Goal: Information Seeking & Learning: Understand process/instructions

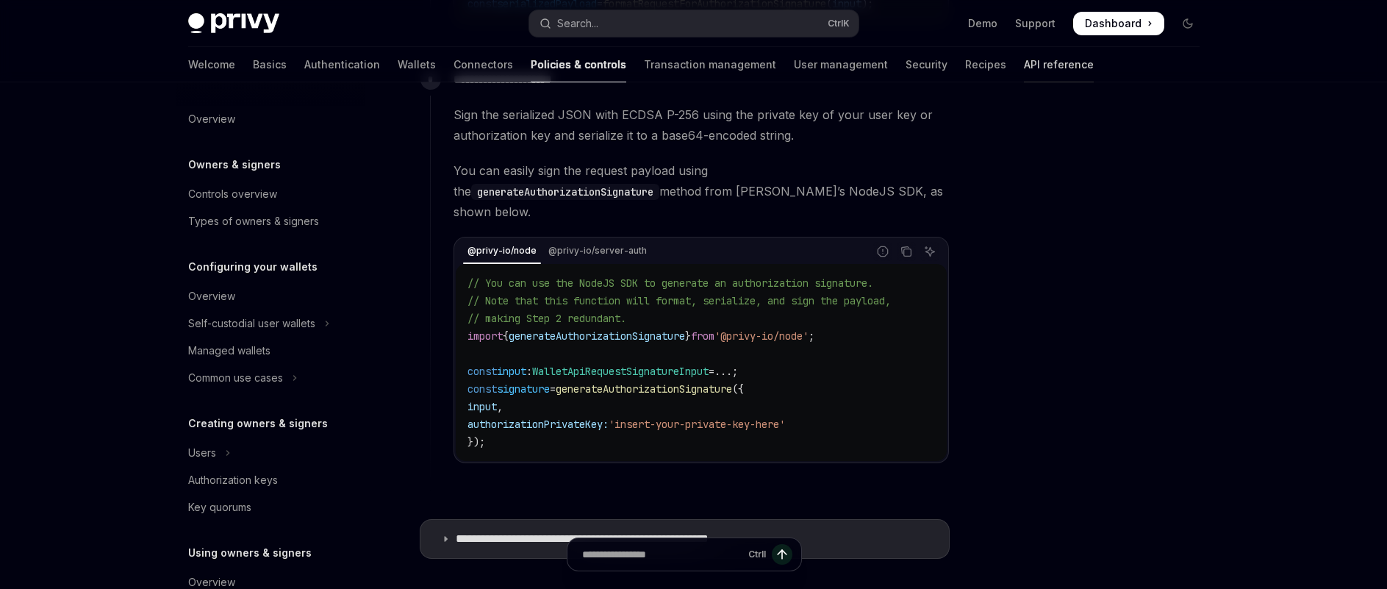
click at [1024, 70] on link "API reference" at bounding box center [1059, 64] width 70 height 35
type textarea "*"
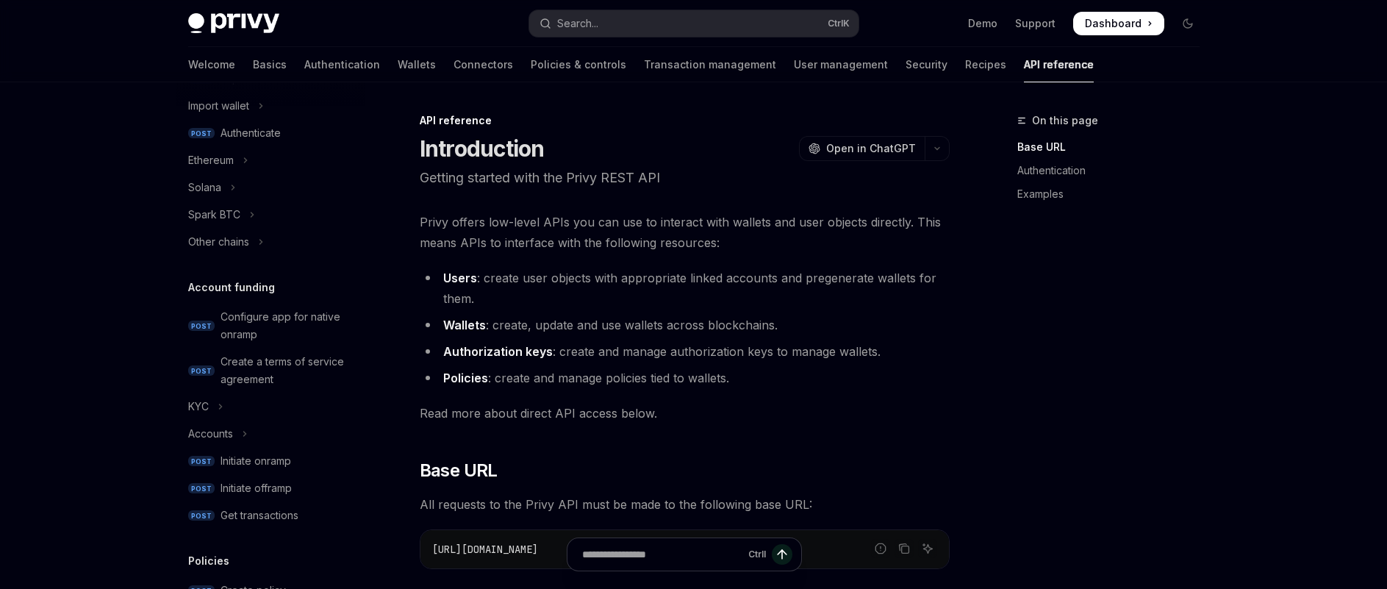
scroll to position [368, 0]
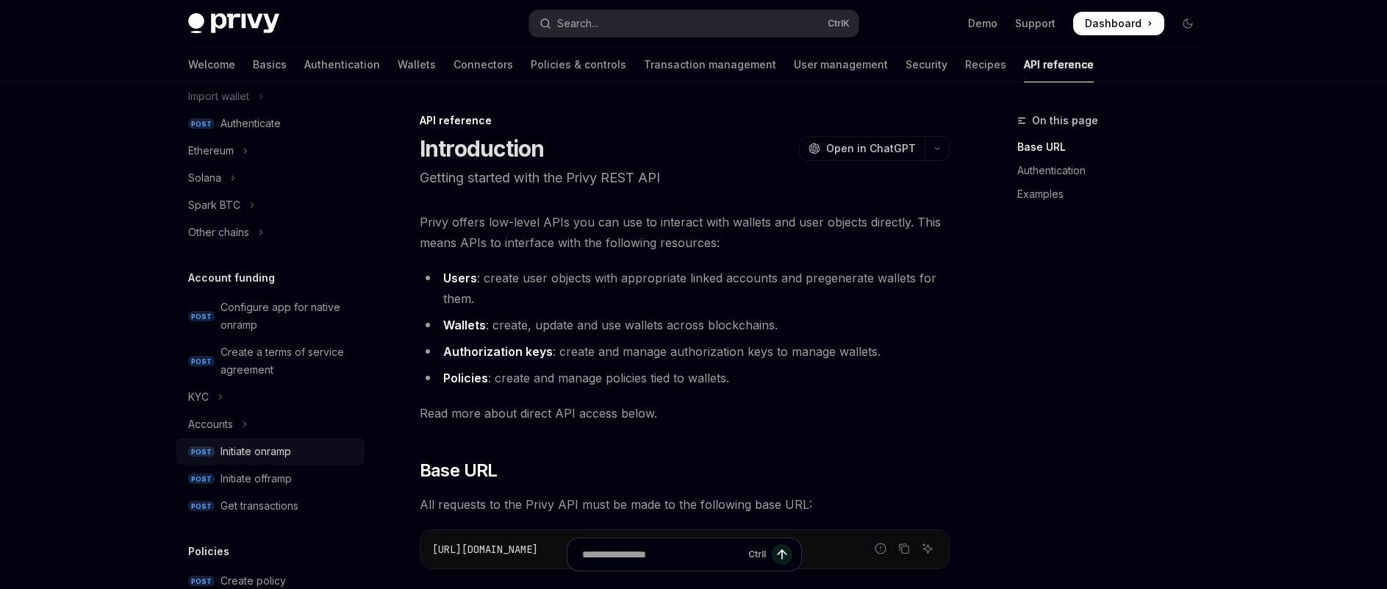
click at [293, 454] on div "Initiate onramp" at bounding box center [288, 452] width 135 height 18
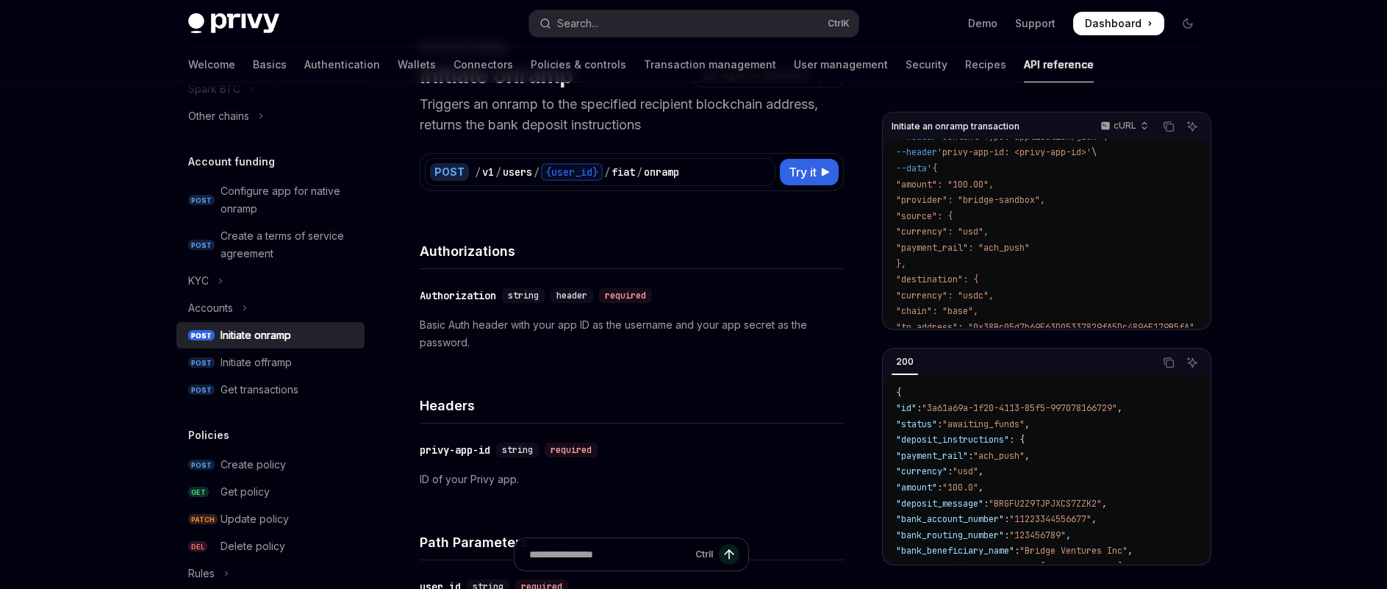
scroll to position [74, 0]
drag, startPoint x: 900, startPoint y: 204, endPoint x: 1040, endPoint y: 259, distance: 151.1
click at [1040, 259] on code "curl --request POST \ --url https://api.privy.io/v1/users/{user_id}/fiat/onramp…" at bounding box center [1063, 219] width 334 height 286
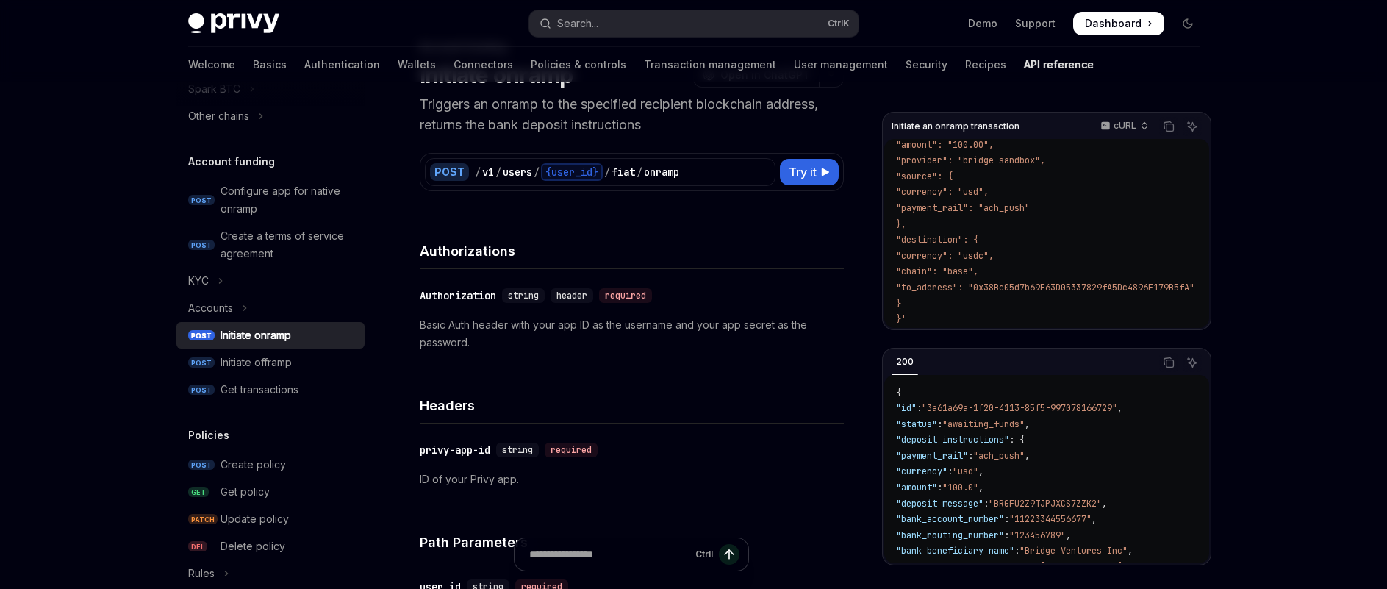
scroll to position [113, 0]
click at [907, 227] on code "curl --request POST \ --url https://api.privy.io/v1/users/{user_id}/fiat/onramp…" at bounding box center [1063, 185] width 334 height 286
drag, startPoint x: 905, startPoint y: 238, endPoint x: 921, endPoint y: 299, distance: 63.1
click at [921, 299] on code "curl --request POST \ --url https://api.privy.io/v1/users/{user_id}/fiat/onramp…" at bounding box center [1063, 185] width 334 height 286
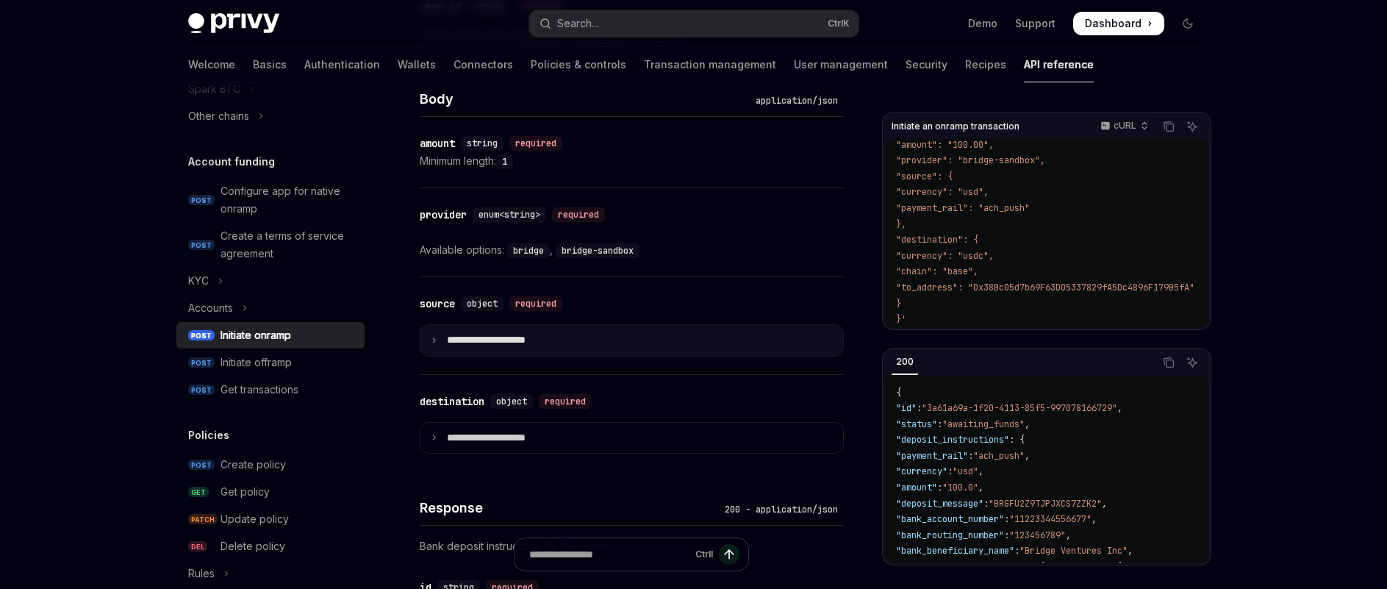
scroll to position [662, 0]
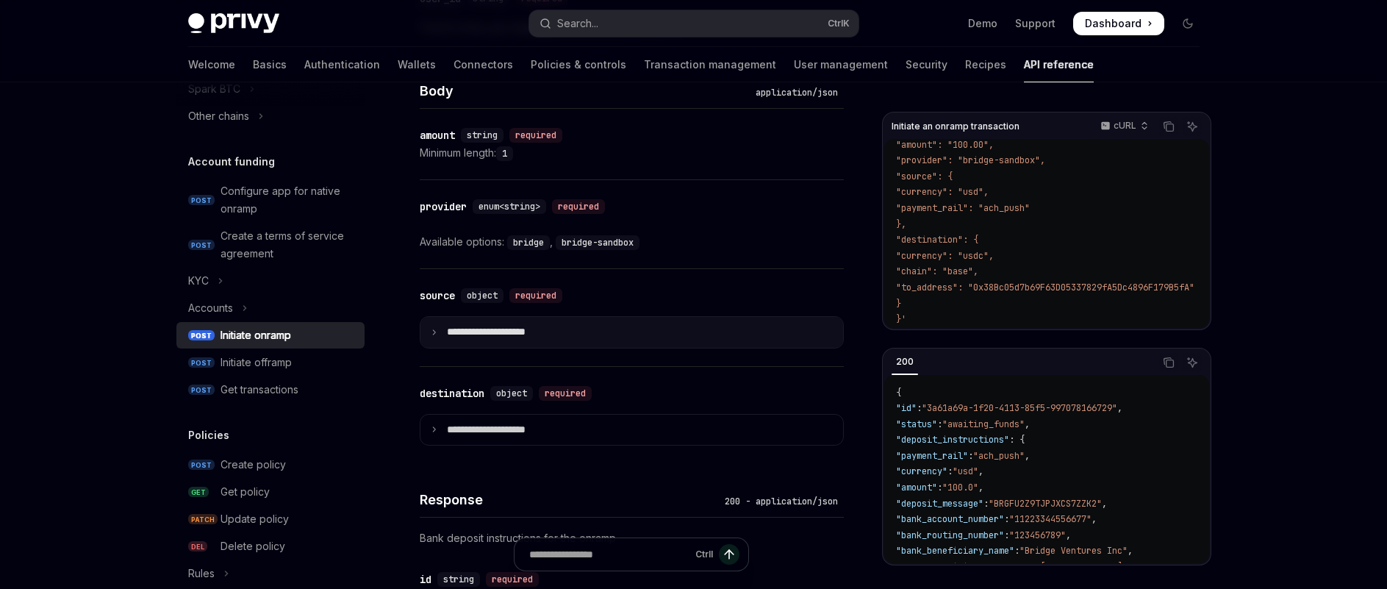
click at [433, 337] on summary "**********" at bounding box center [631, 332] width 423 height 31
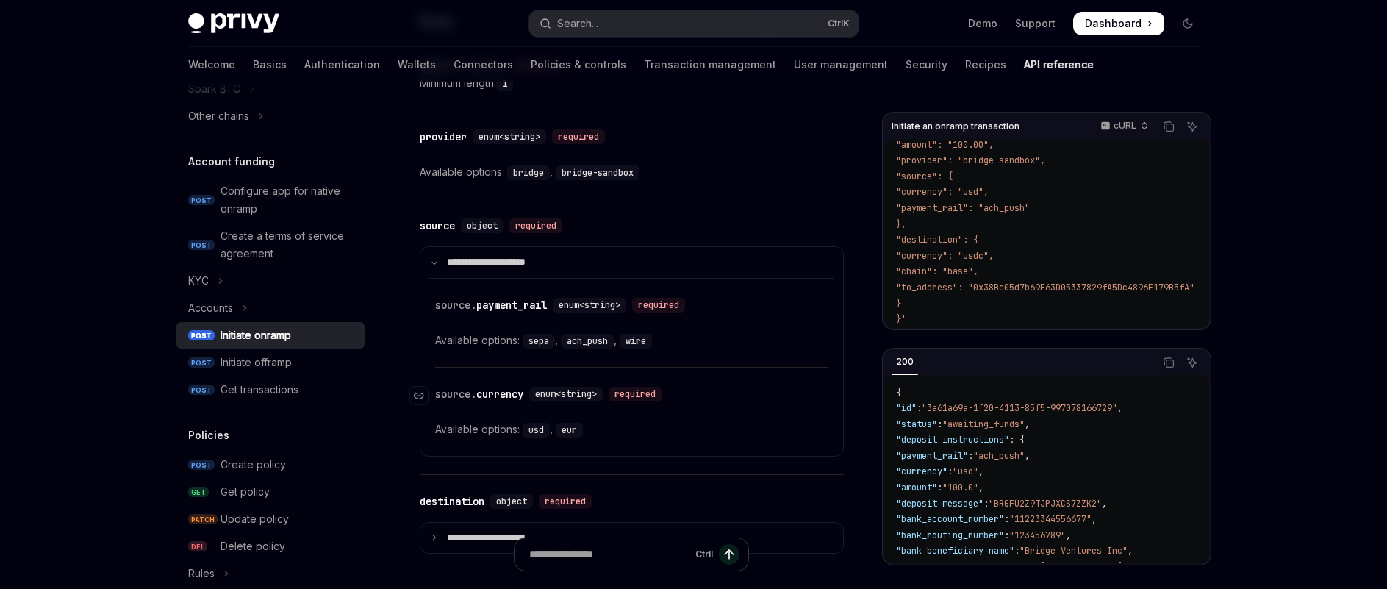
scroll to position [735, 0]
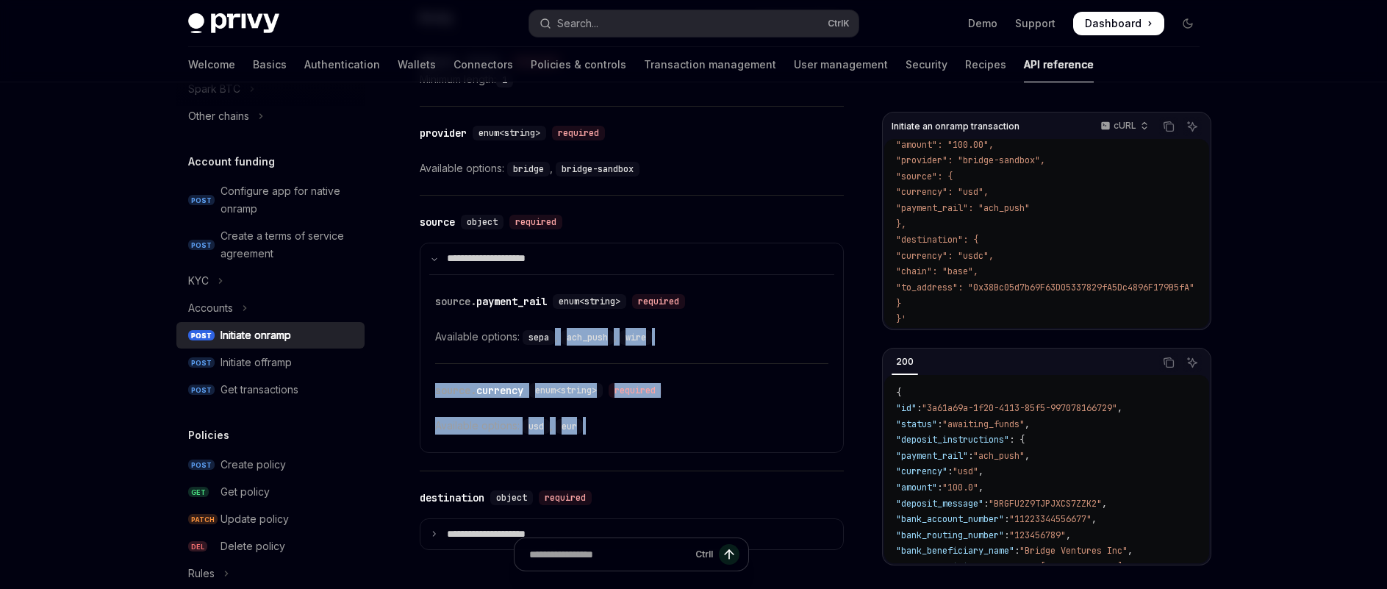
drag, startPoint x: 551, startPoint y: 339, endPoint x: 642, endPoint y: 414, distance: 118.0
click at [642, 414] on div "​ source. payment_rail enum<string> required Available options: sepa , ach_push…" at bounding box center [631, 363] width 405 height 178
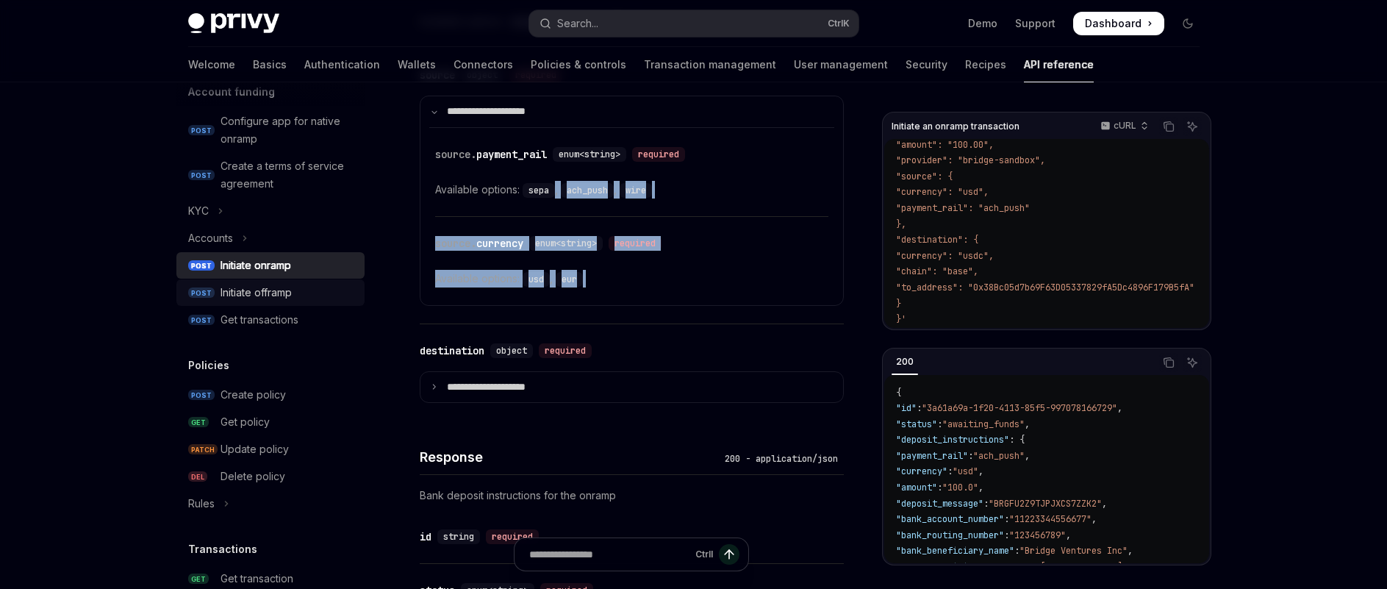
scroll to position [557, 0]
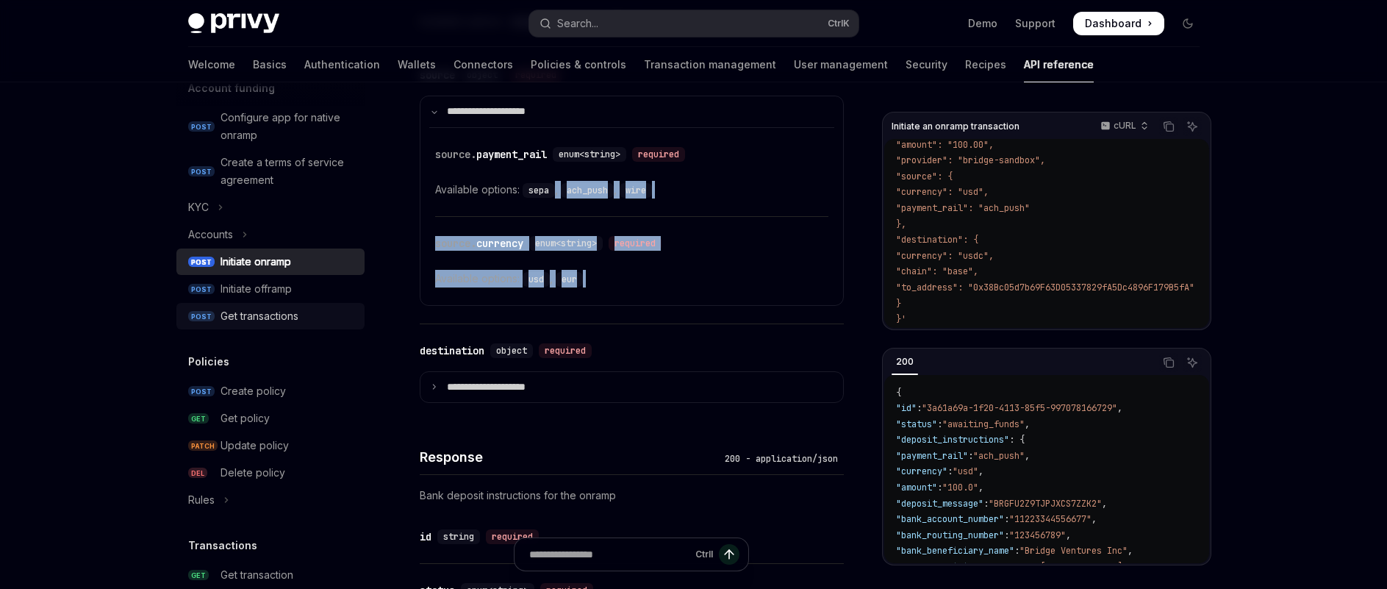
click at [298, 319] on div "Get transactions" at bounding box center [260, 316] width 78 height 18
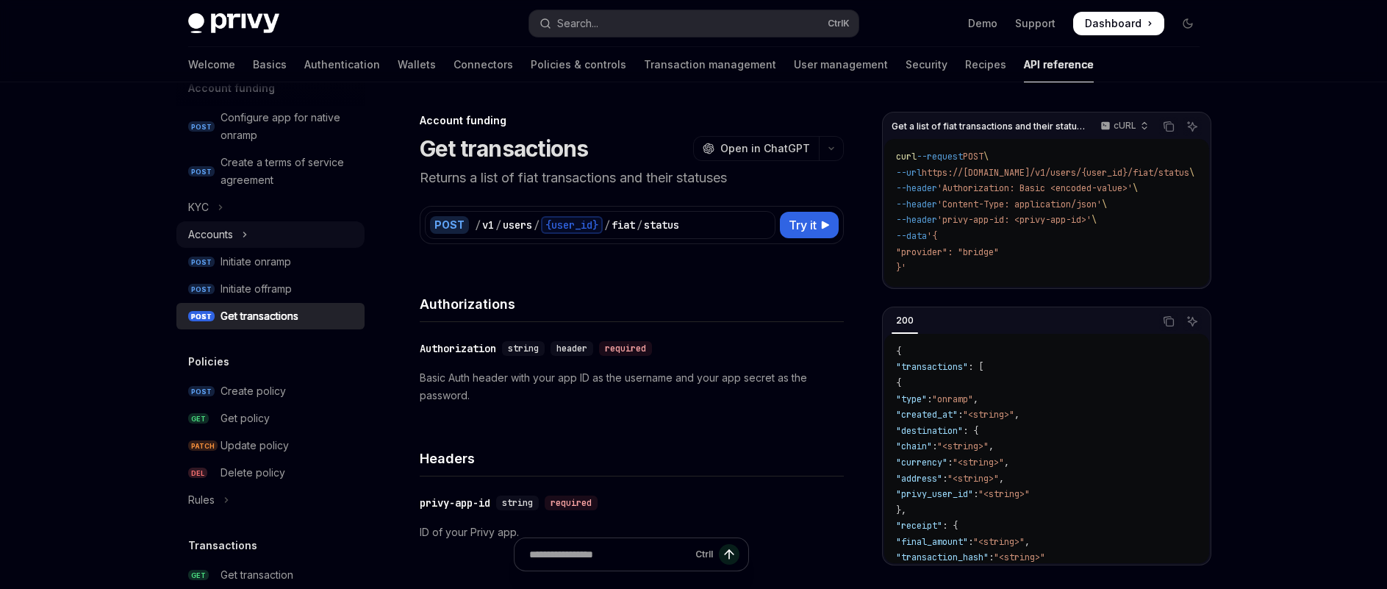
click at [251, 232] on button "Accounts" at bounding box center [270, 234] width 188 height 26
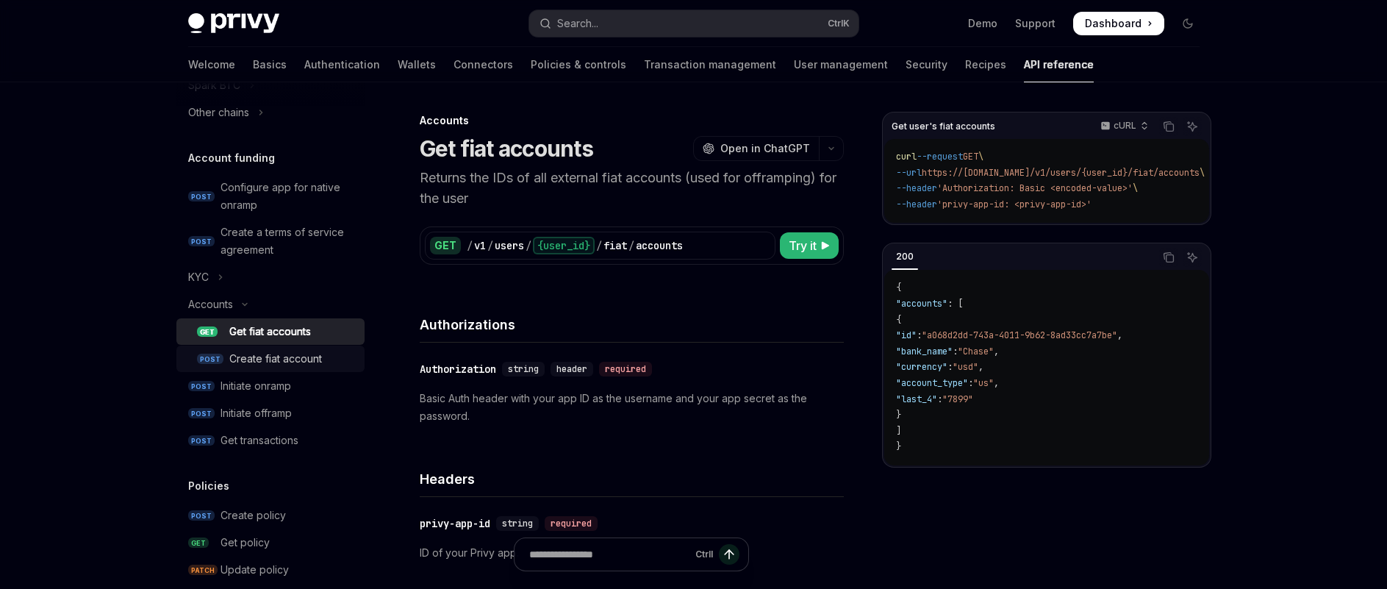
scroll to position [484, 0]
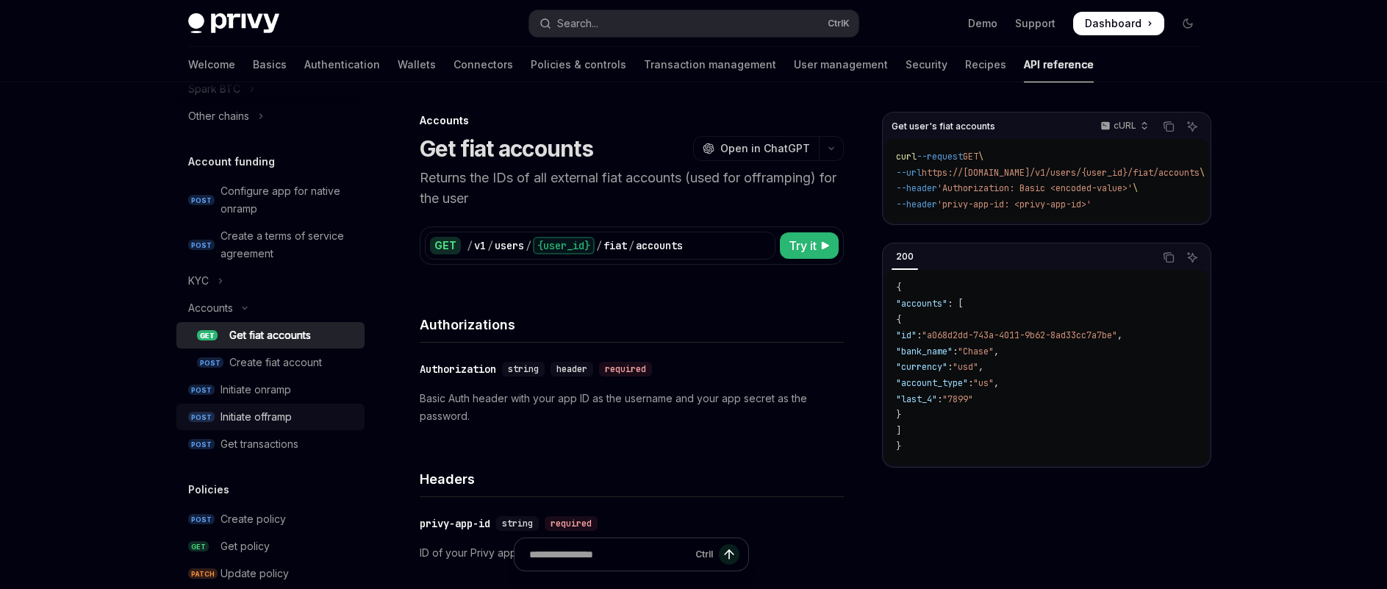
click at [307, 417] on div "Initiate offramp" at bounding box center [288, 417] width 135 height 18
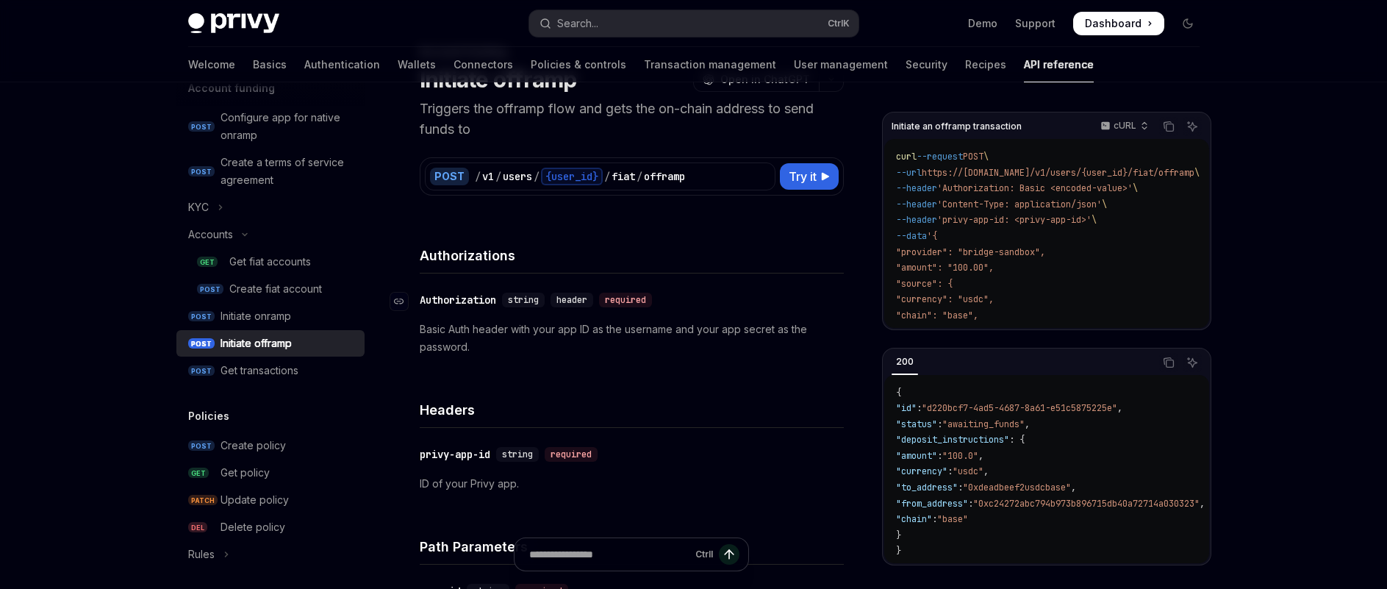
scroll to position [74, 0]
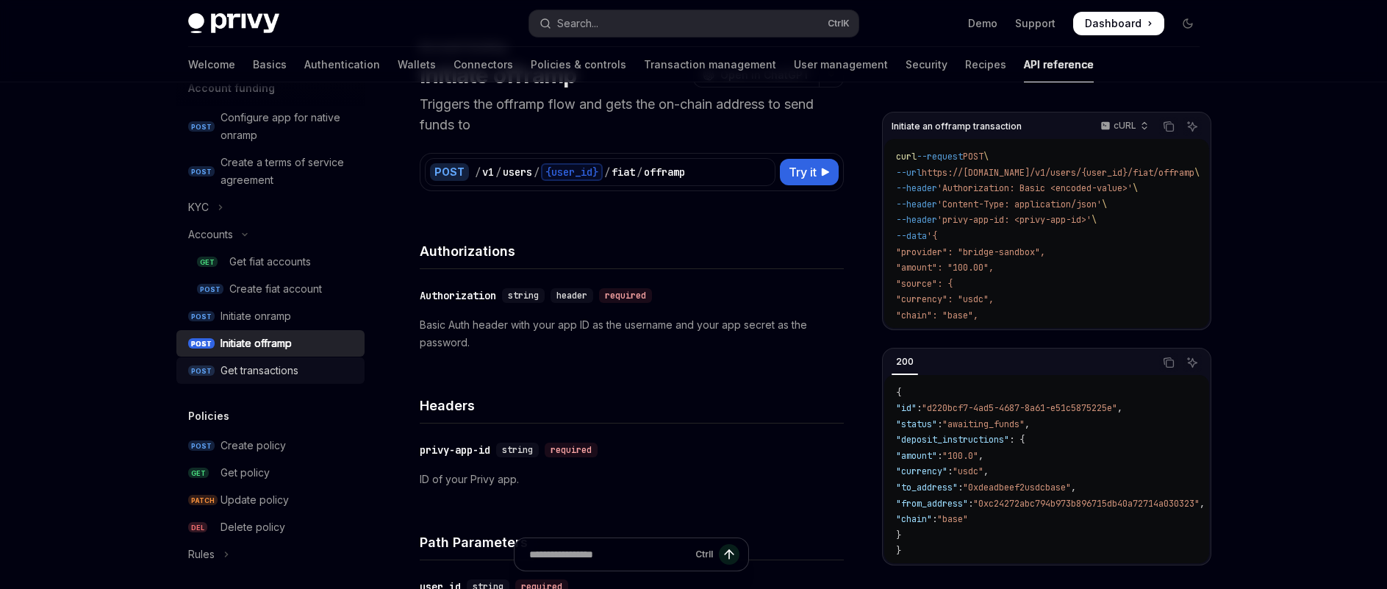
click at [260, 379] on div "Get transactions" at bounding box center [260, 371] width 78 height 18
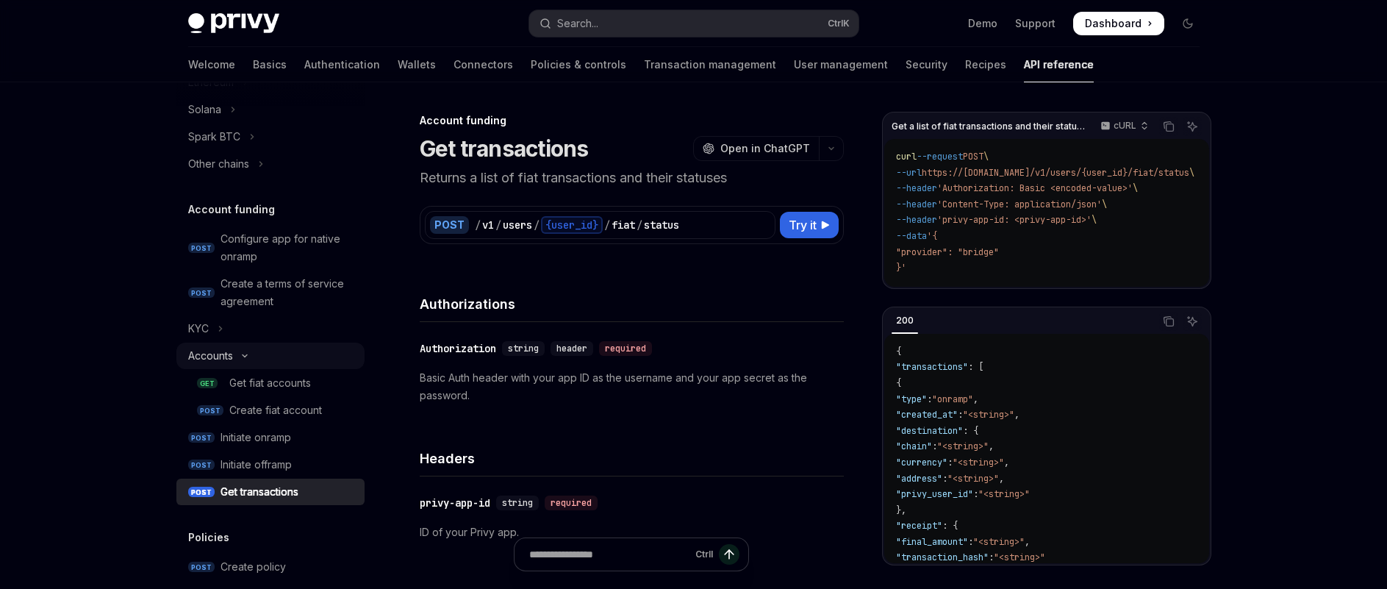
scroll to position [441, 0]
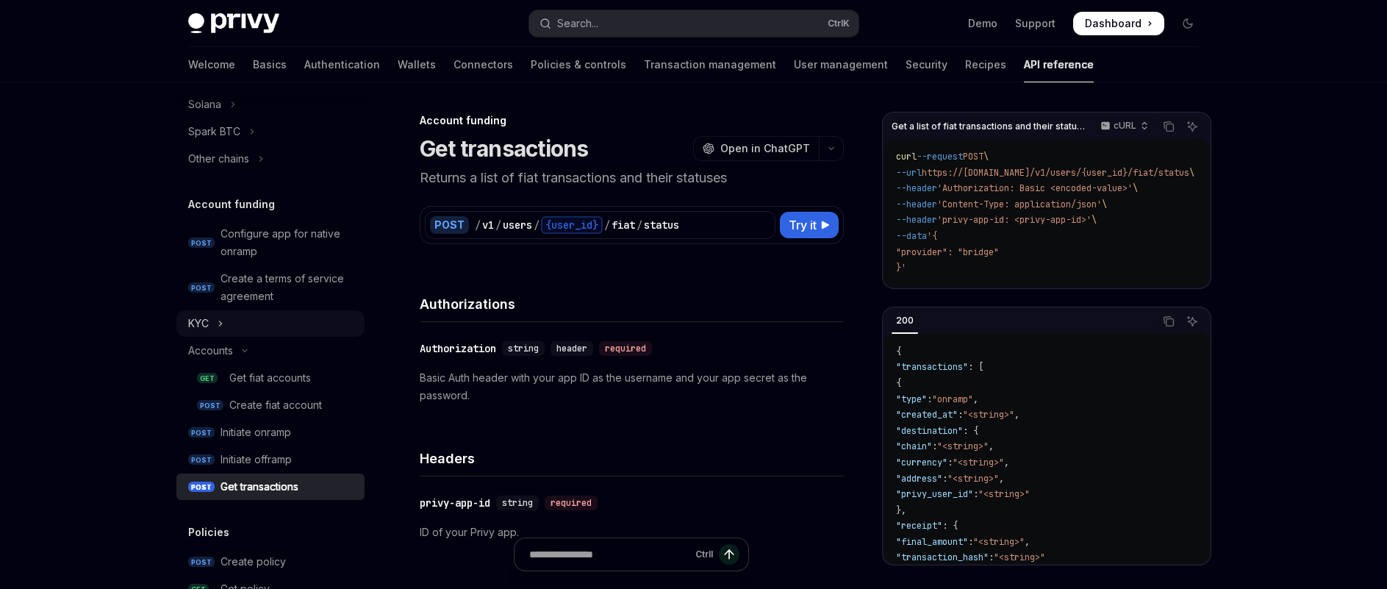
click at [221, 320] on icon "Toggle KYC section" at bounding box center [221, 324] width 6 height 18
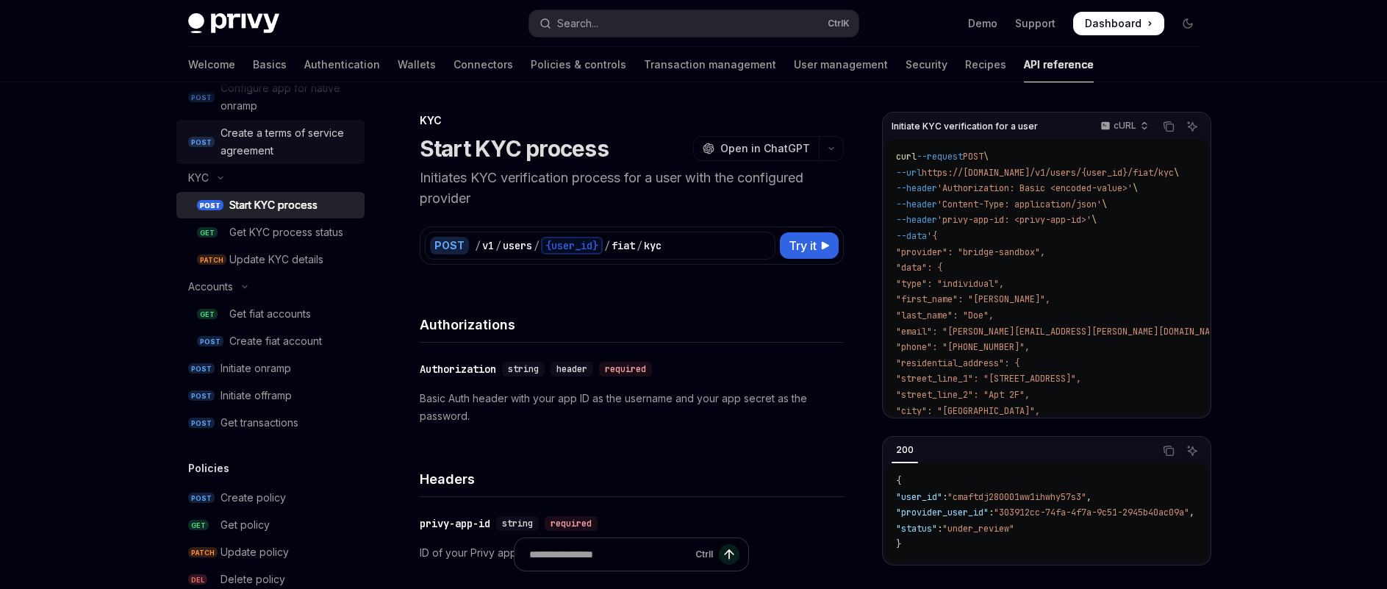
scroll to position [588, 0]
click at [277, 393] on div "Initiate offramp" at bounding box center [256, 394] width 71 height 18
type textarea "*"
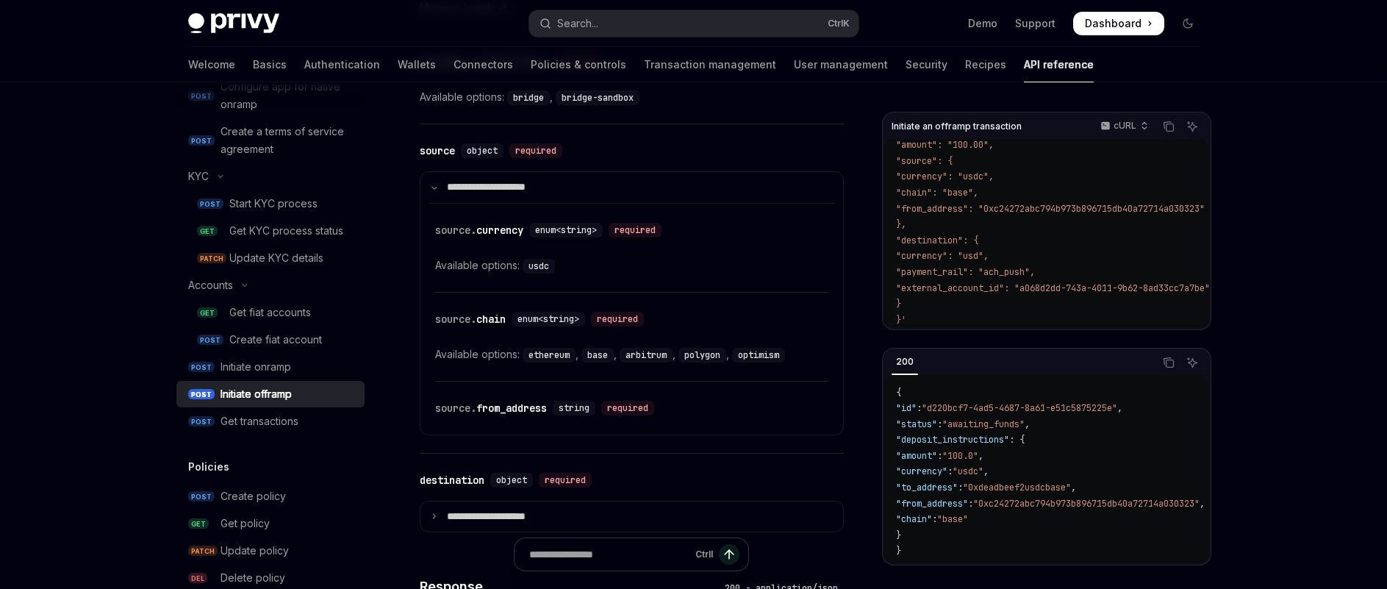
scroll to position [809, 0]
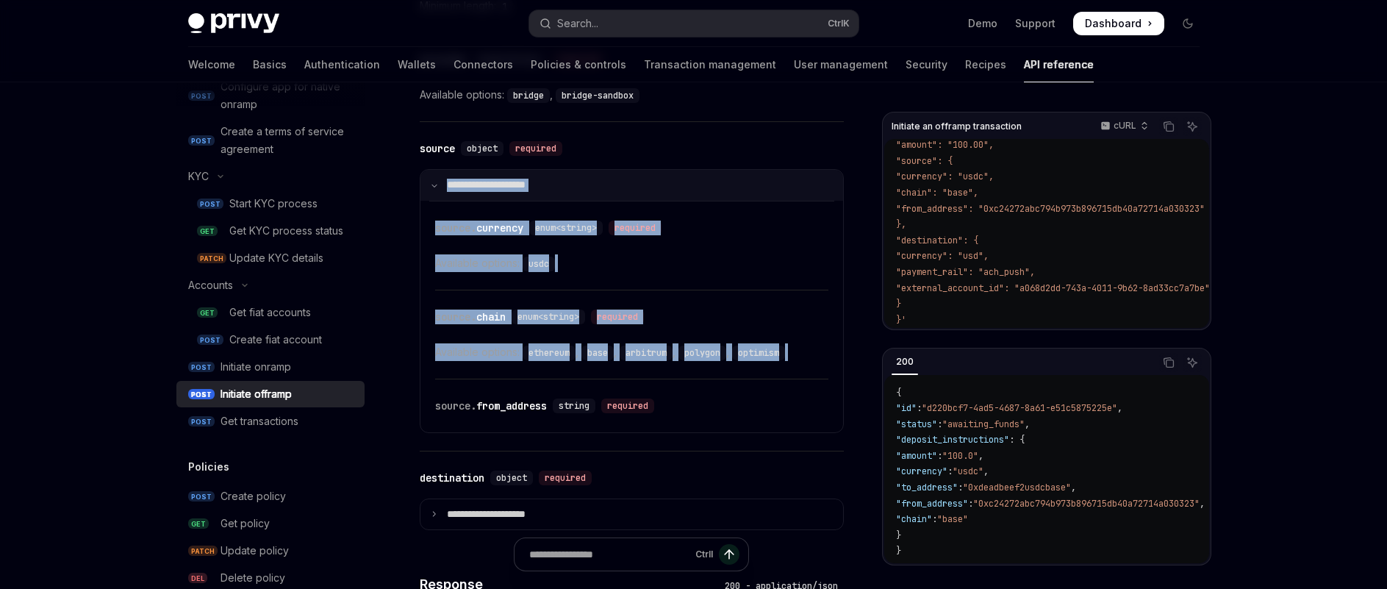
drag, startPoint x: 798, startPoint y: 355, endPoint x: 437, endPoint y: 187, distance: 398.9
click at [437, 187] on details "**********" at bounding box center [632, 301] width 424 height 264
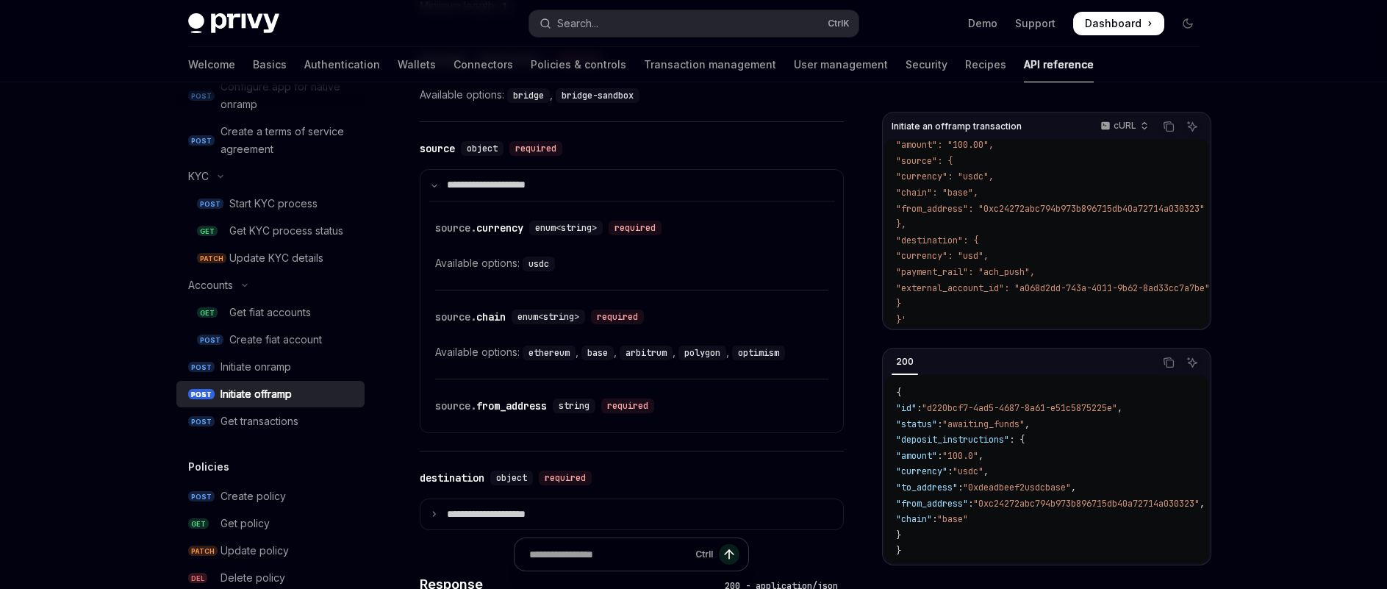
click at [779, 430] on div "​ source. from_address string required" at bounding box center [631, 405] width 393 height 53
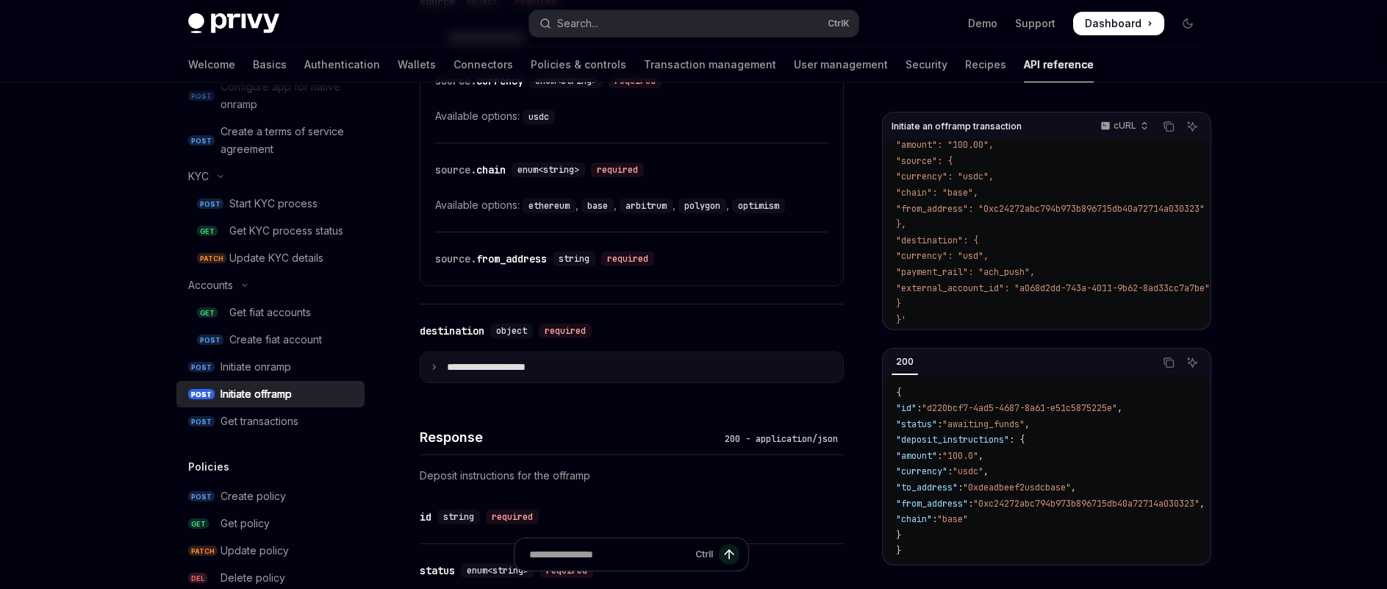
click at [431, 374] on summary "**********" at bounding box center [631, 367] width 423 height 31
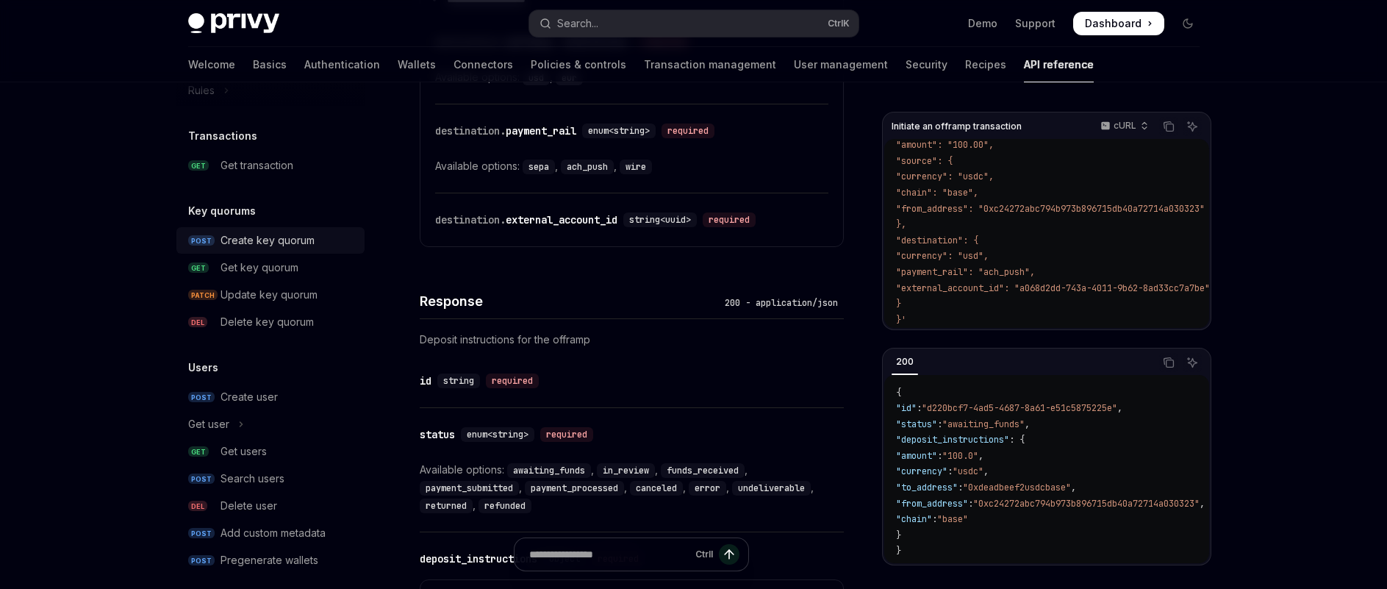
scroll to position [1117, 0]
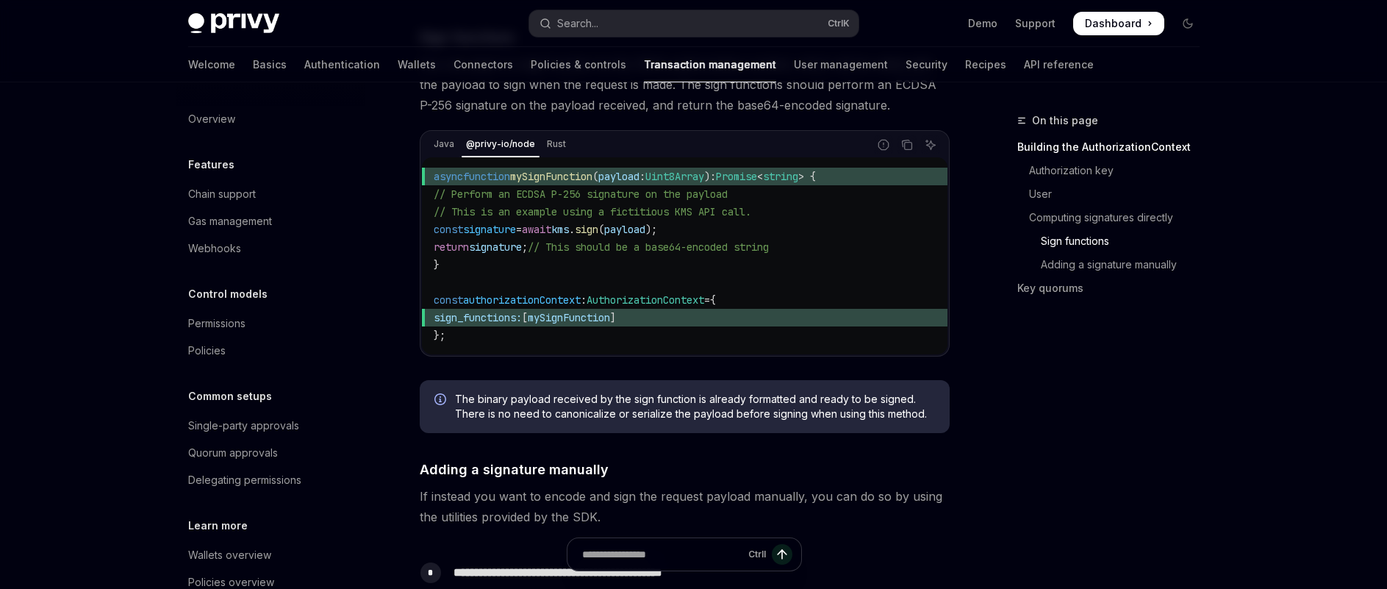
scroll to position [1161, 0]
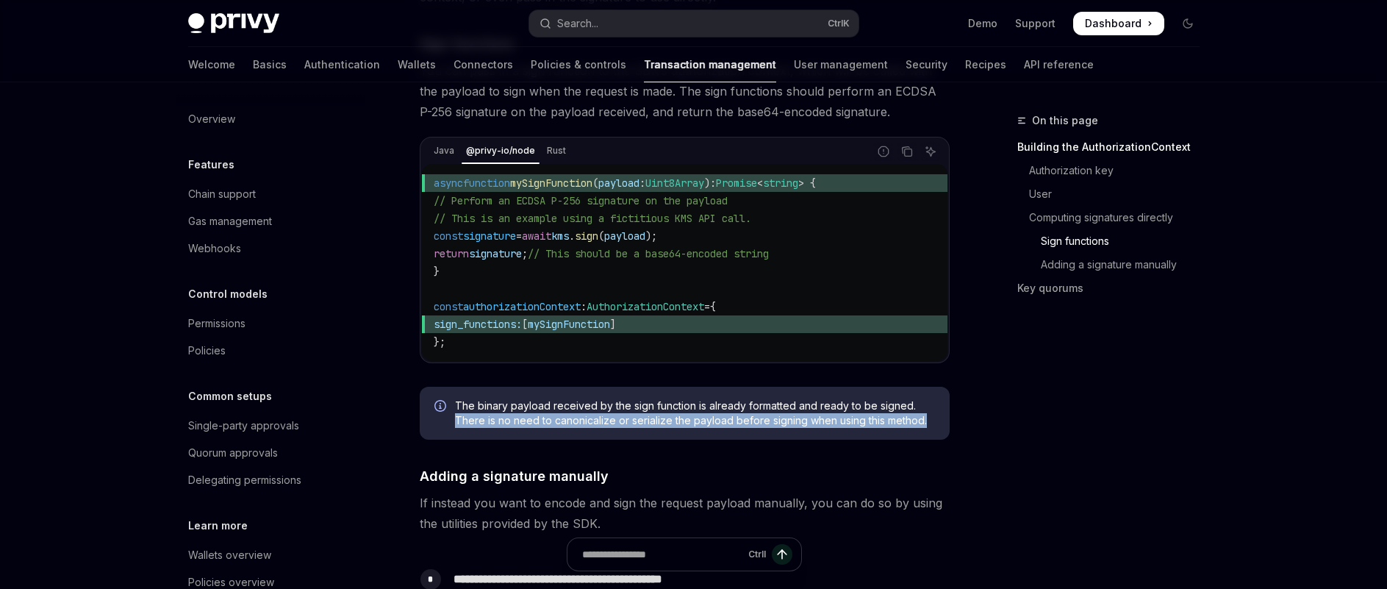
drag, startPoint x: 455, startPoint y: 440, endPoint x: 928, endPoint y: 437, distance: 472.7
click at [928, 428] on span "The binary payload received by the sign function is already formatted and ready…" at bounding box center [695, 412] width 480 height 29
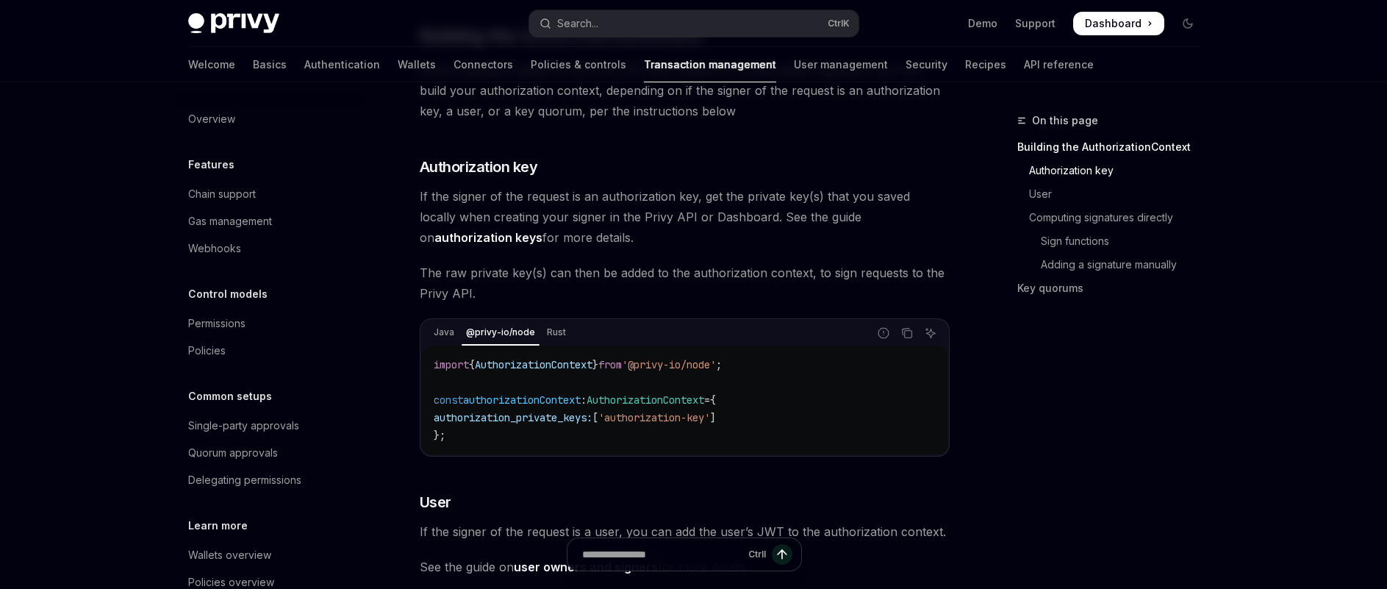
scroll to position [206, 0]
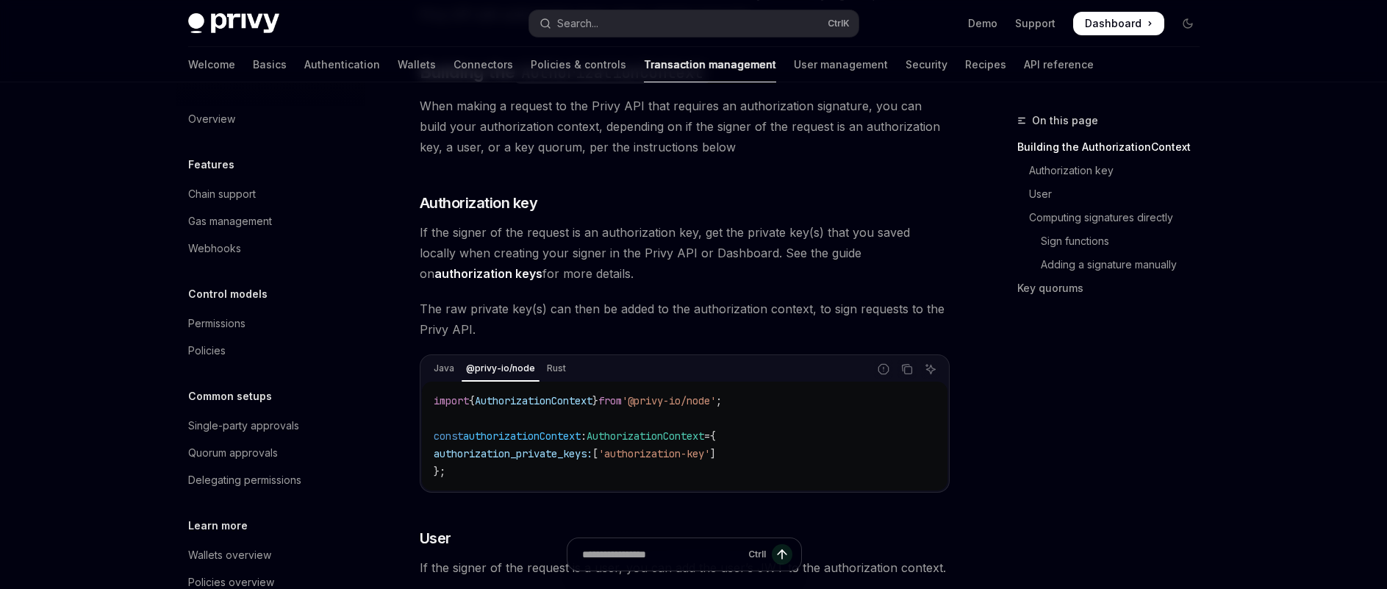
click at [542, 269] on link "authorization keys" at bounding box center [488, 273] width 108 height 15
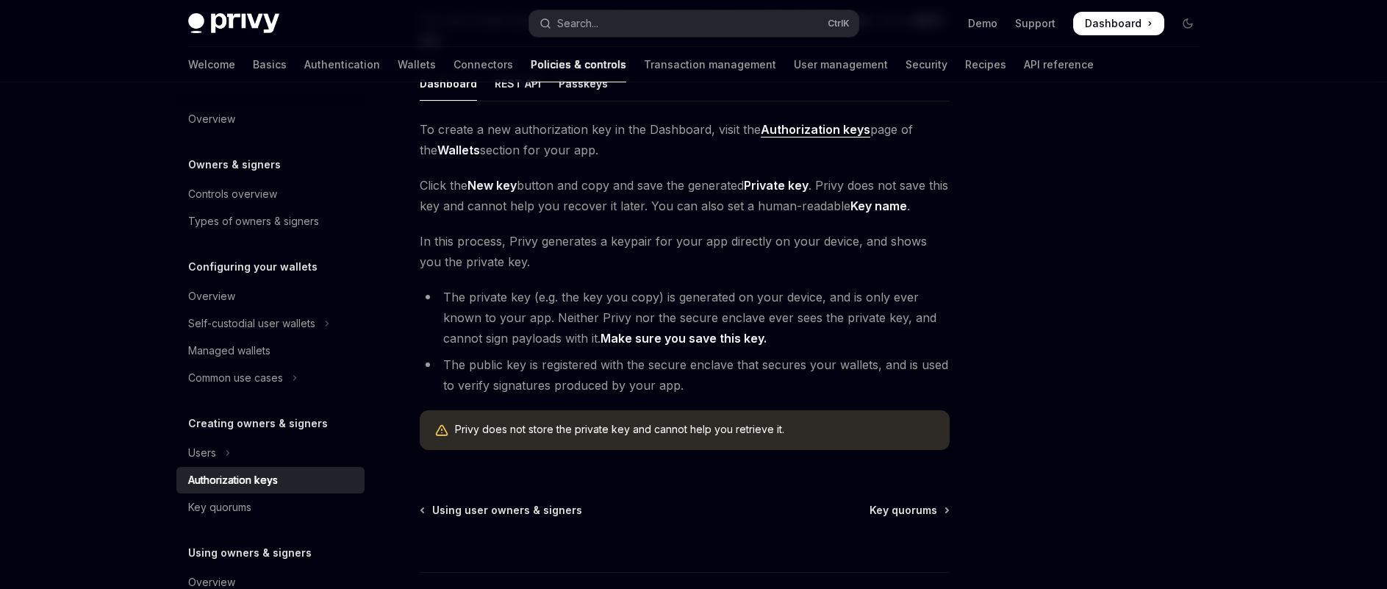
scroll to position [362, 0]
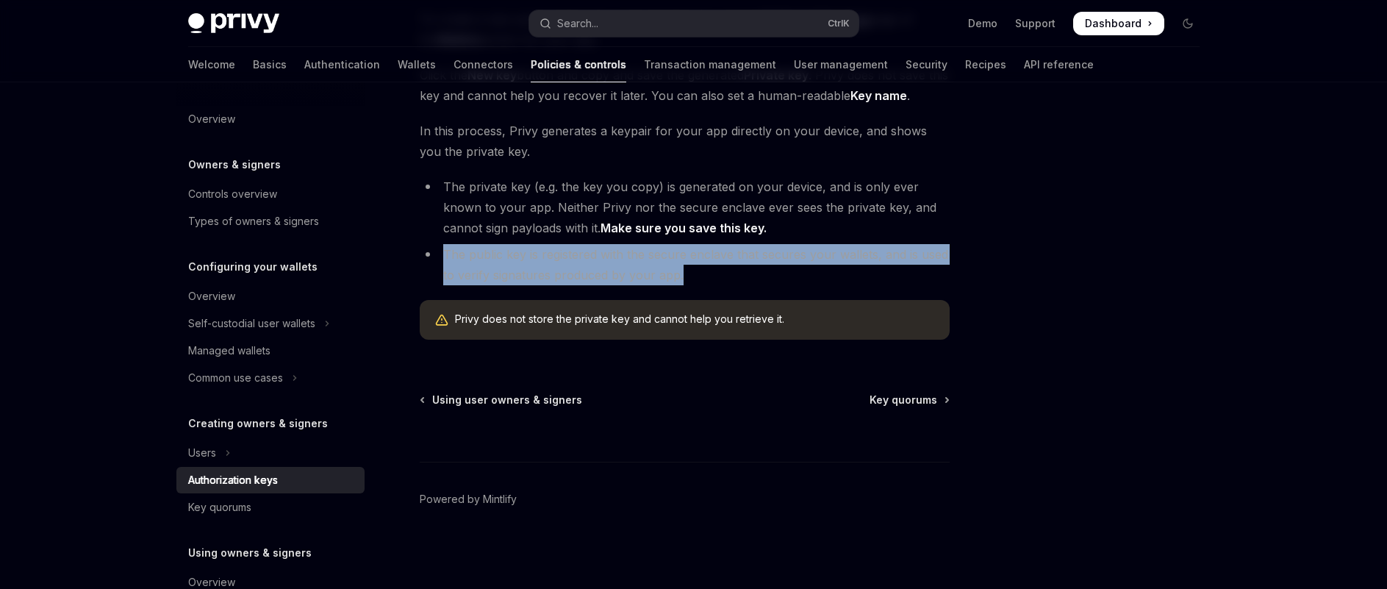
drag, startPoint x: 448, startPoint y: 254, endPoint x: 779, endPoint y: 280, distance: 332.5
click at [779, 280] on li "The public key is registered with the secure enclave that secures your wallets,…" at bounding box center [685, 264] width 530 height 41
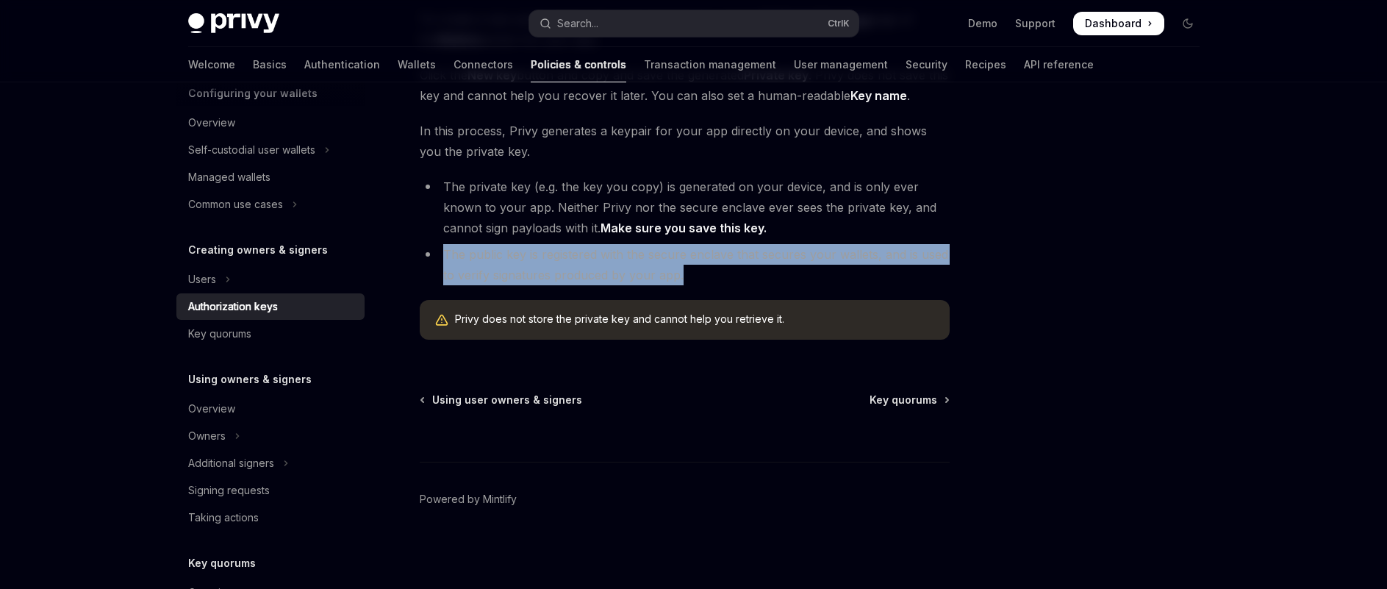
scroll to position [221, 0]
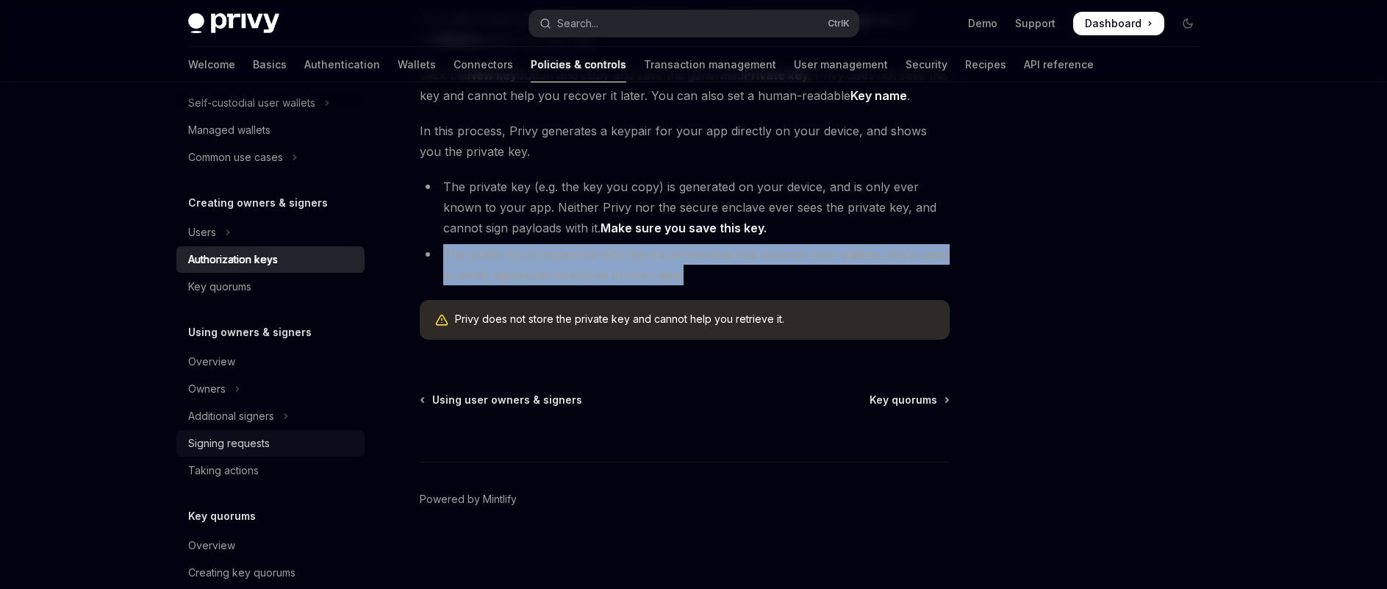
click at [281, 445] on div "Signing requests" at bounding box center [272, 443] width 168 height 18
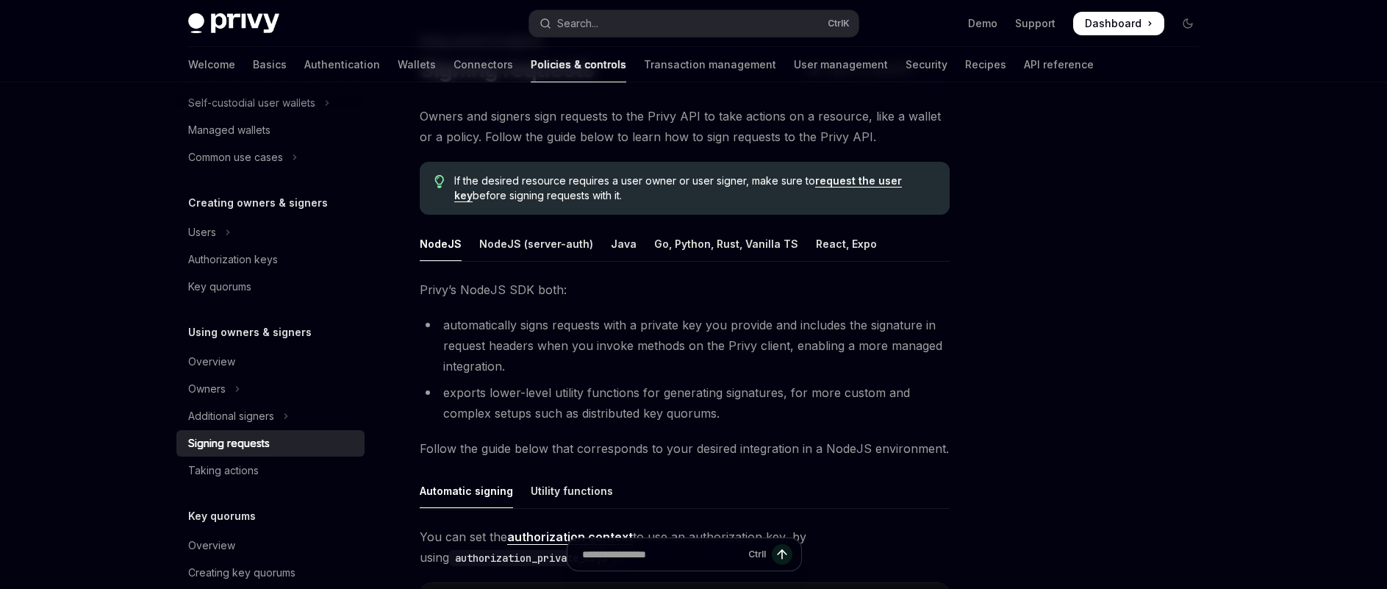
scroll to position [74, 0]
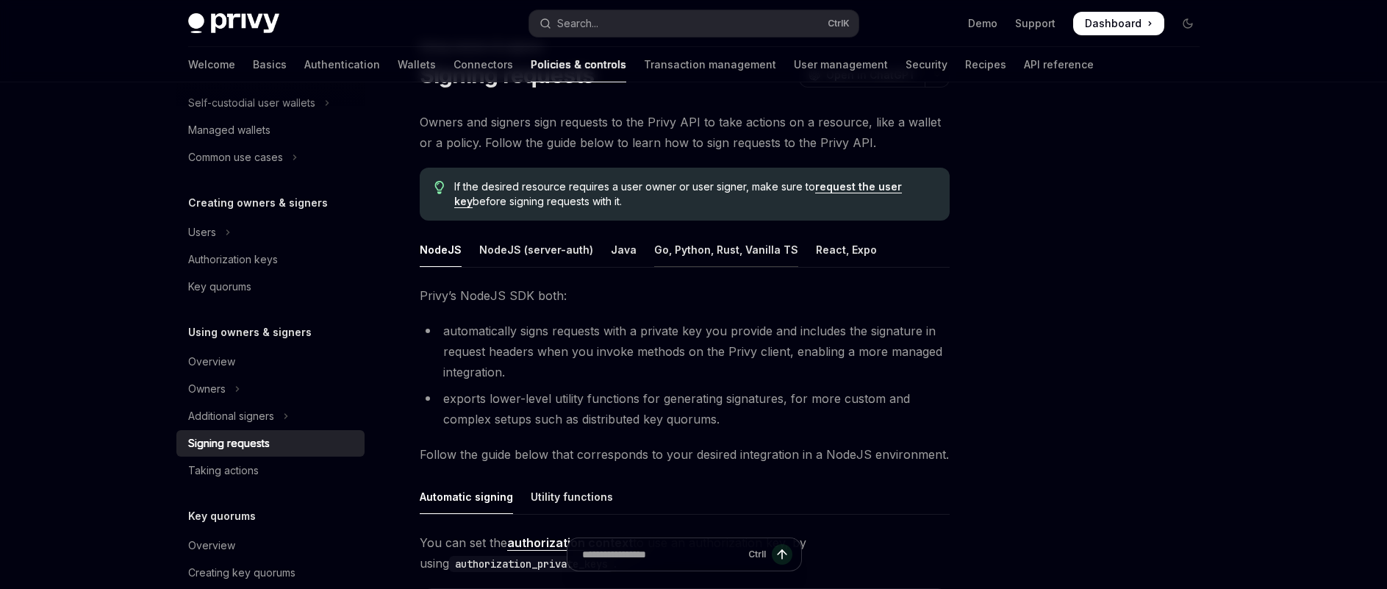
click at [741, 246] on div "Go, Python, Rust, Vanilla TS" at bounding box center [726, 249] width 144 height 35
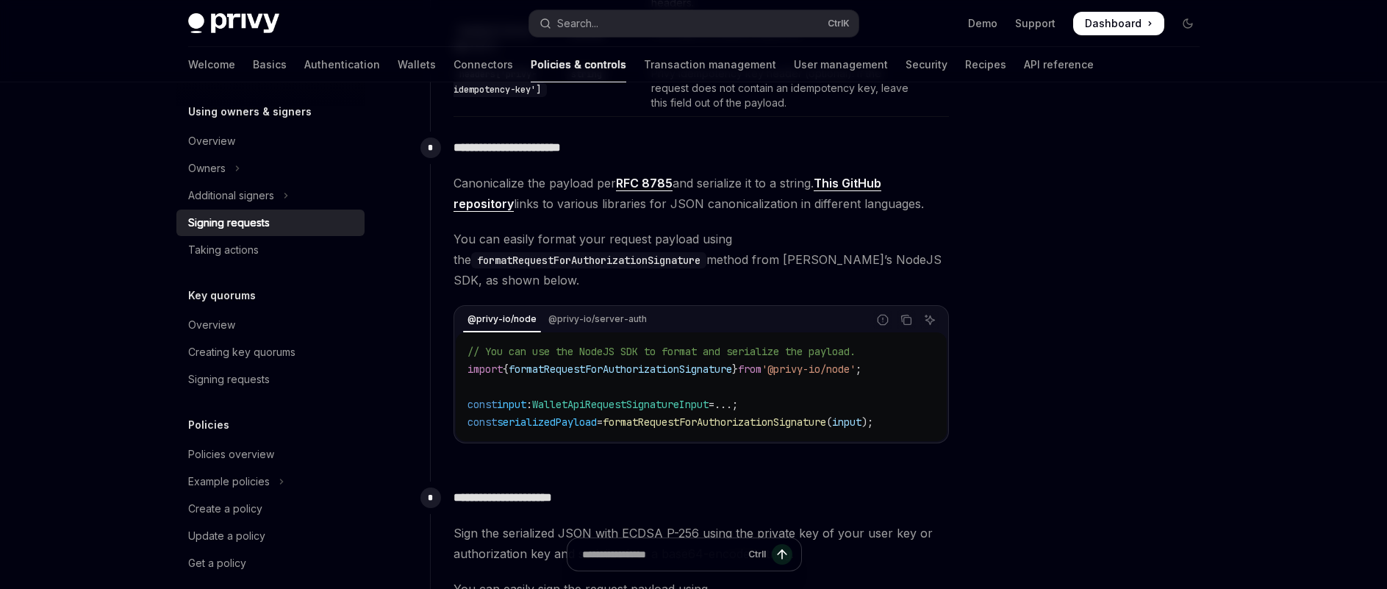
scroll to position [882, 0]
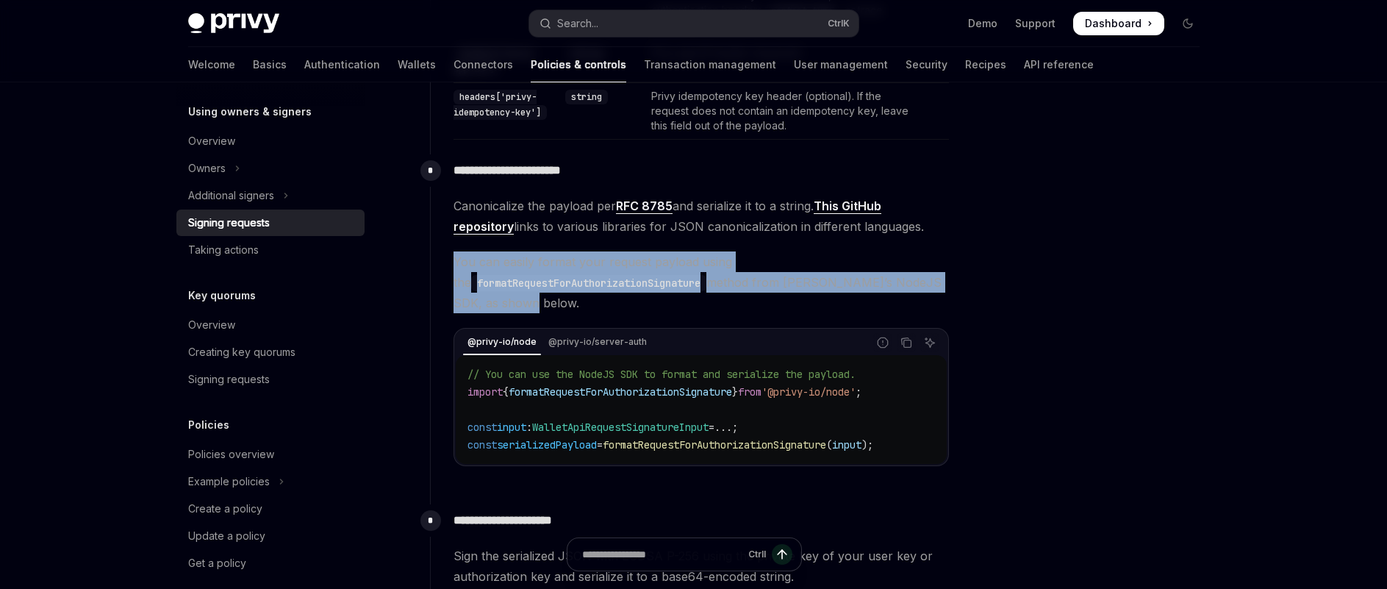
drag, startPoint x: 455, startPoint y: 255, endPoint x: 729, endPoint y: 300, distance: 277.8
click at [729, 300] on span "You can easily format your request payload using the formatRequestForAuthorizat…" at bounding box center [701, 282] width 495 height 62
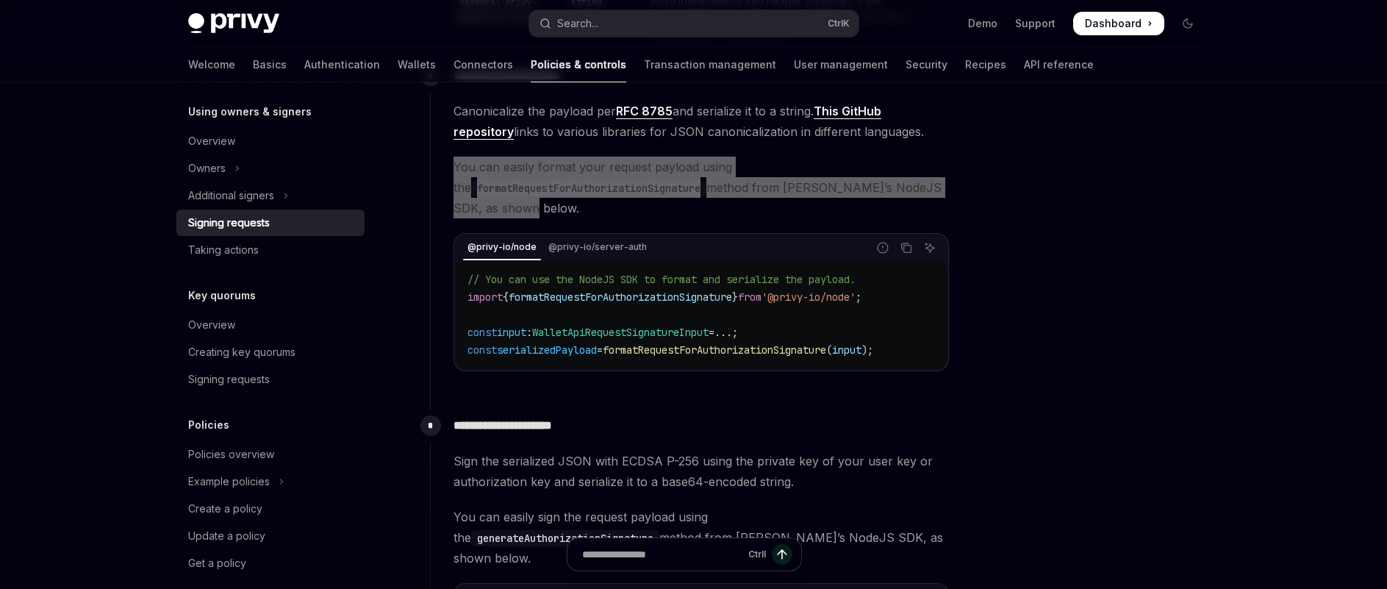
scroll to position [1029, 0]
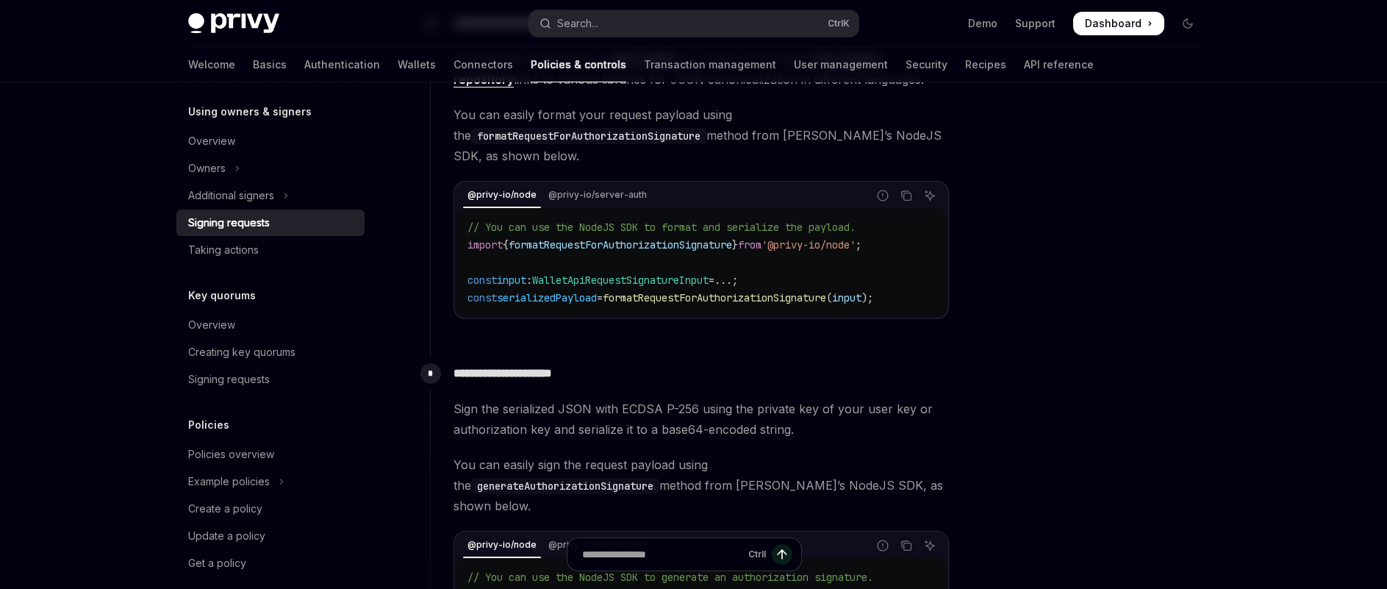
click at [1236, 421] on div "Skip to main content Privy Docs home page Search... Ctrl K Demo Support Dashboa…" at bounding box center [693, 35] width 1387 height 2128
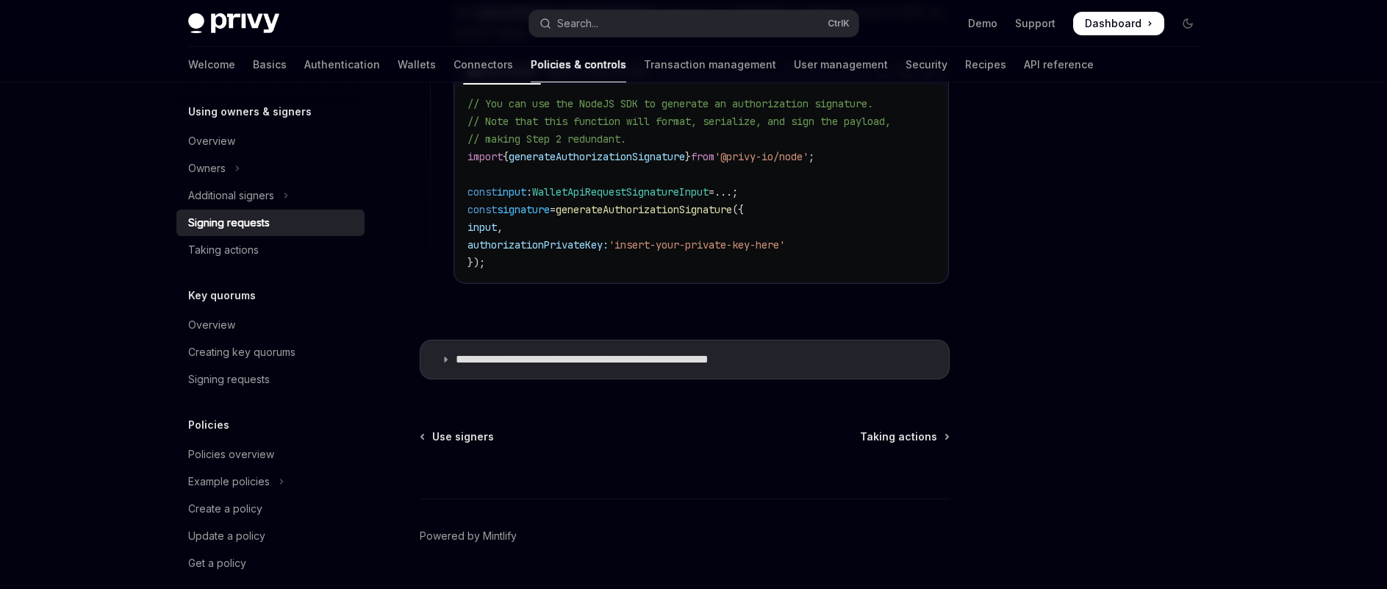
scroll to position [1530, 0]
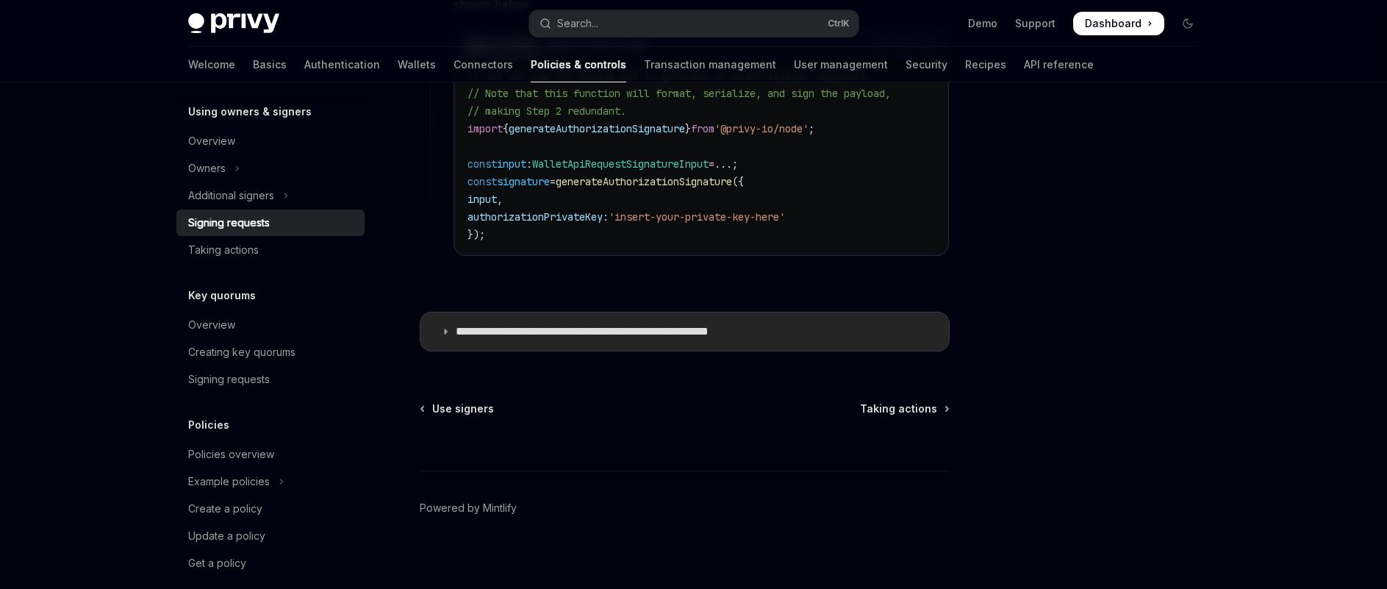
click at [432, 326] on summary "**********" at bounding box center [684, 331] width 529 height 38
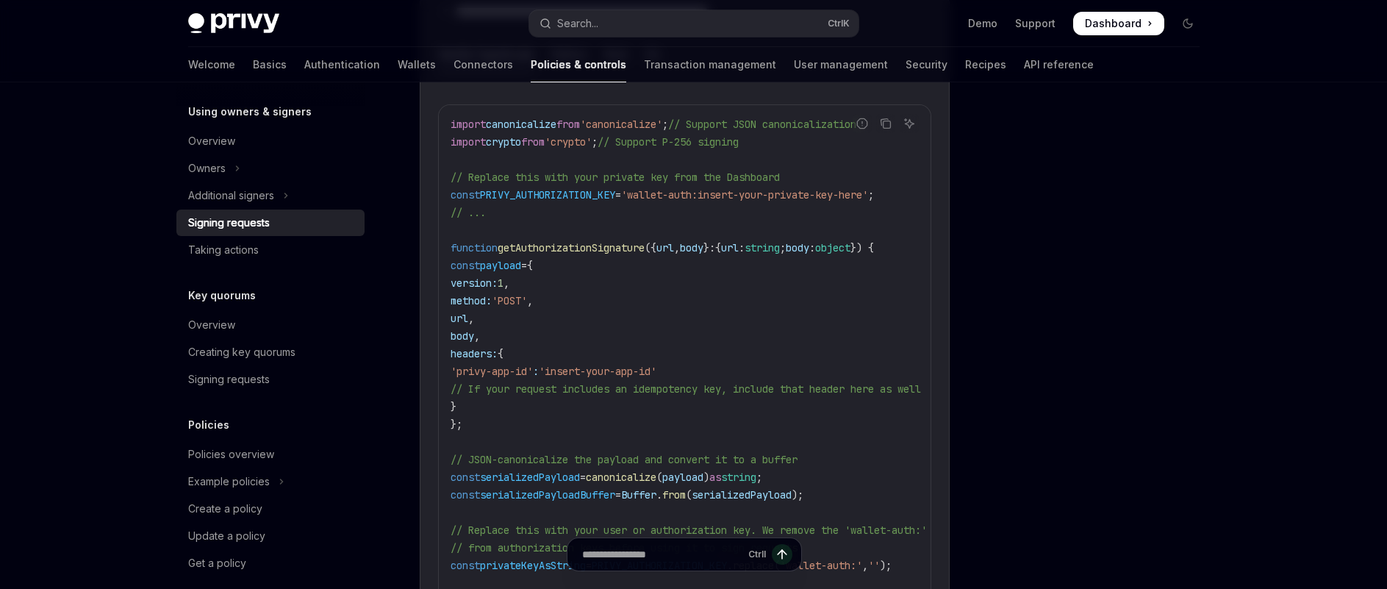
scroll to position [1824, 0]
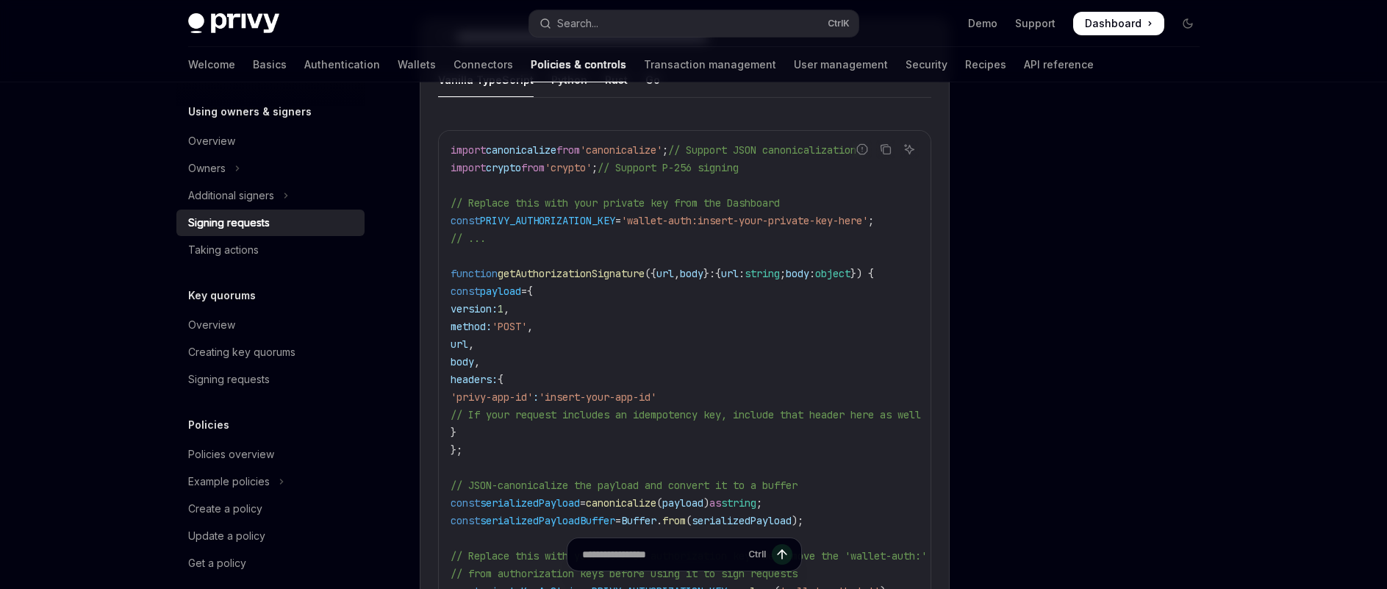
click at [547, 220] on code "import canonicalize from 'canonicalize' ; // Support JSON canonicalization impo…" at bounding box center [765, 599] width 629 height 917
click at [551, 215] on span "PRIVY_AUTHORIZATION_KEY" at bounding box center [547, 220] width 135 height 13
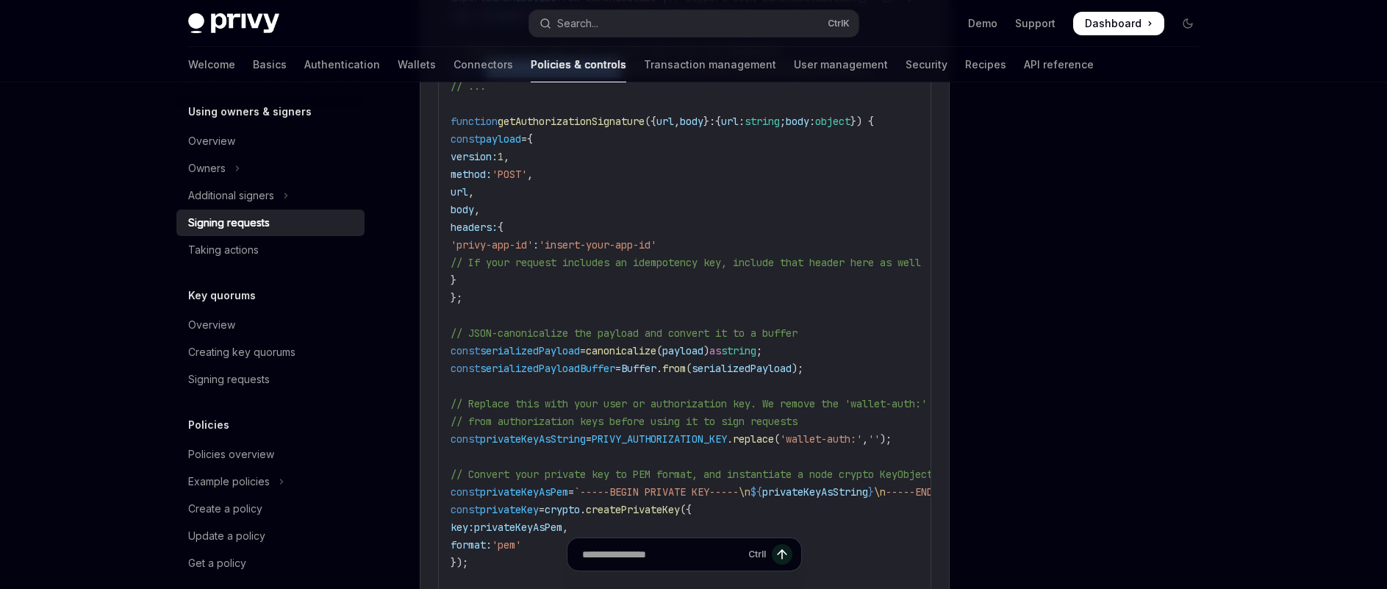
scroll to position [1971, 0]
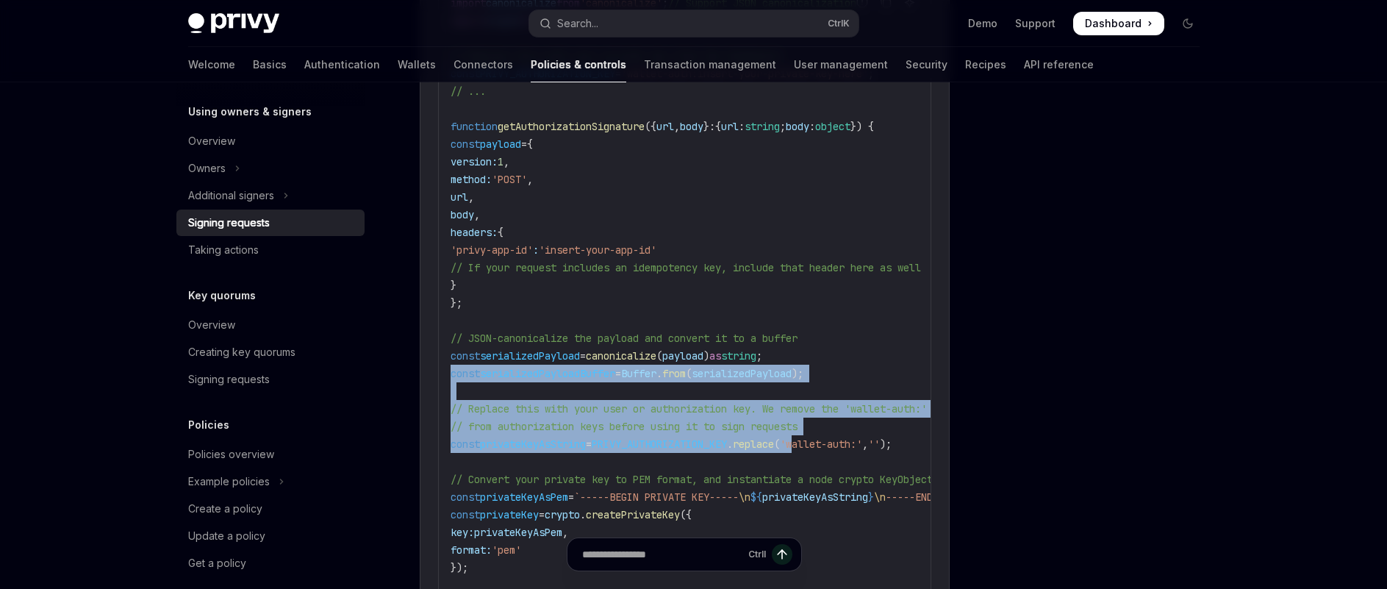
drag, startPoint x: 450, startPoint y: 361, endPoint x: 842, endPoint y: 436, distance: 398.9
click at [842, 436] on code "import canonicalize from 'canonicalize' ; // Support JSON canonicalization impo…" at bounding box center [765, 452] width 629 height 917
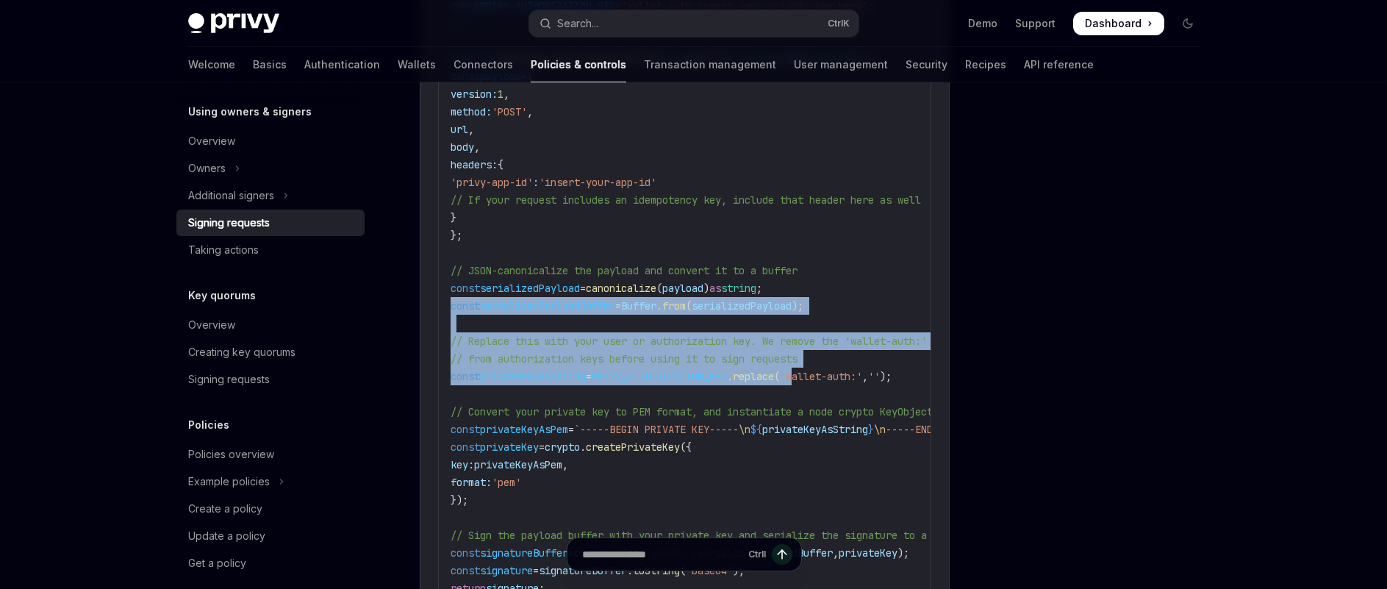
scroll to position [2045, 0]
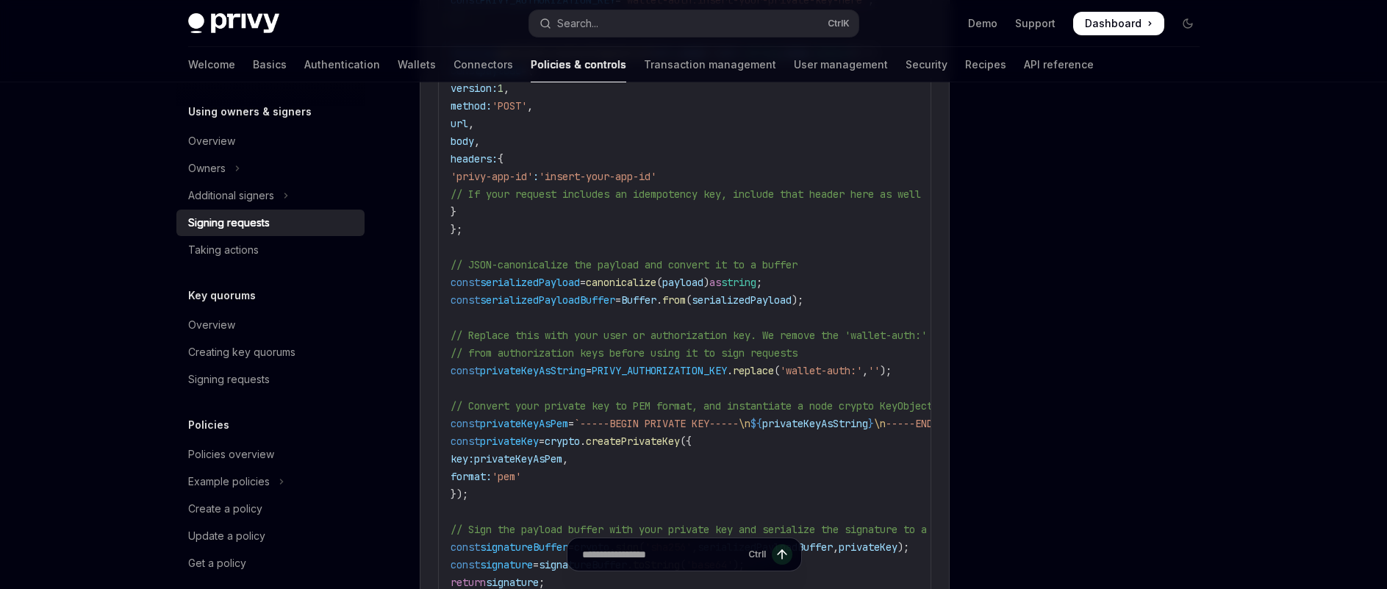
click at [550, 384] on code "import canonicalize from 'canonicalize' ; // Support JSON canonicalization impo…" at bounding box center [765, 379] width 629 height 917
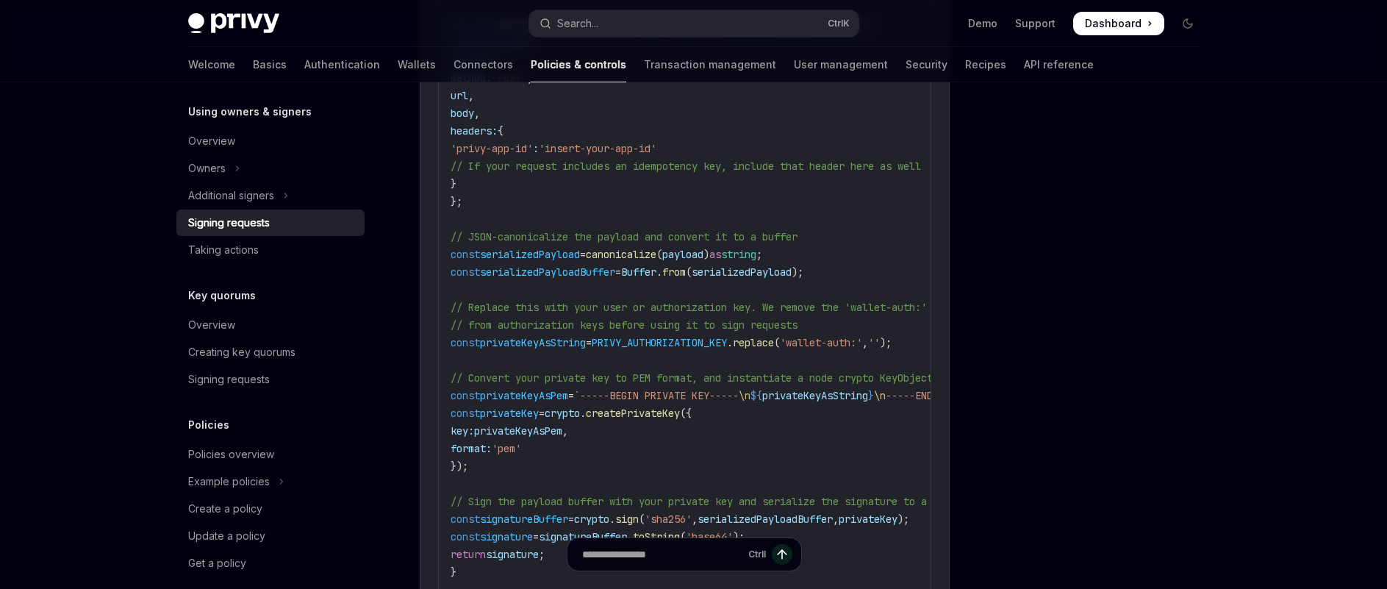
scroll to position [2118, 0]
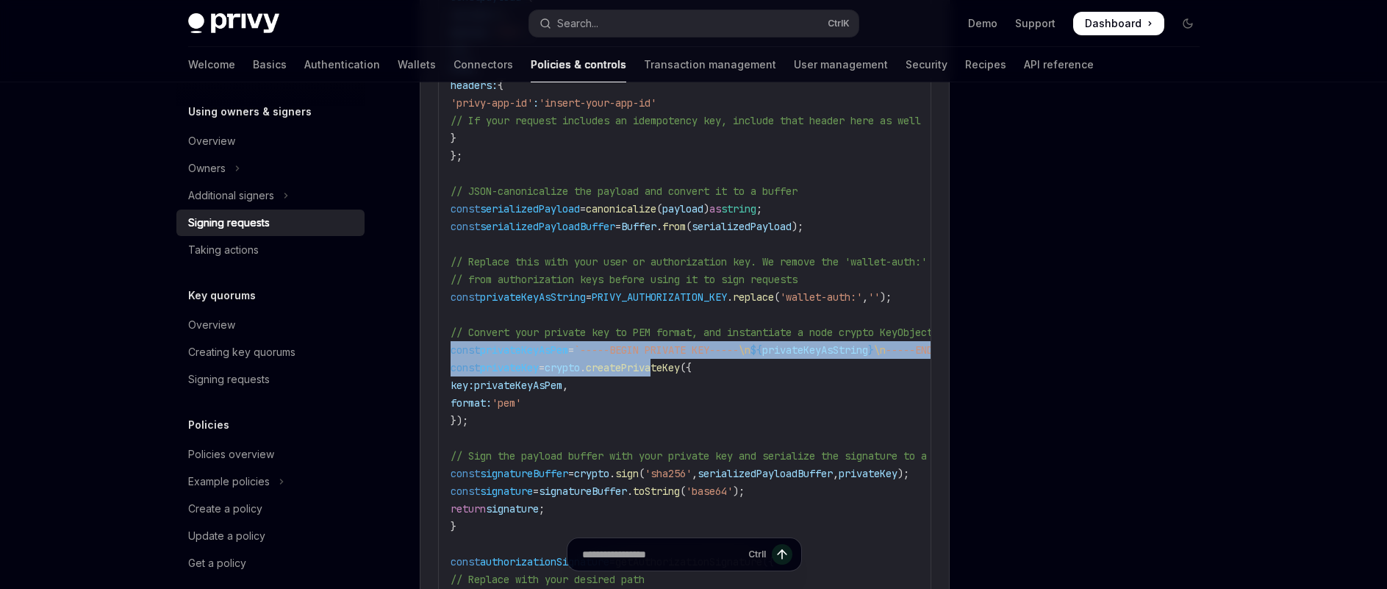
drag, startPoint x: 451, startPoint y: 340, endPoint x: 692, endPoint y: 354, distance: 242.2
click at [692, 354] on code "import canonicalize from 'canonicalize' ; // Support JSON canonicalization impo…" at bounding box center [765, 305] width 629 height 917
click at [576, 364] on span "crypto" at bounding box center [562, 367] width 35 height 13
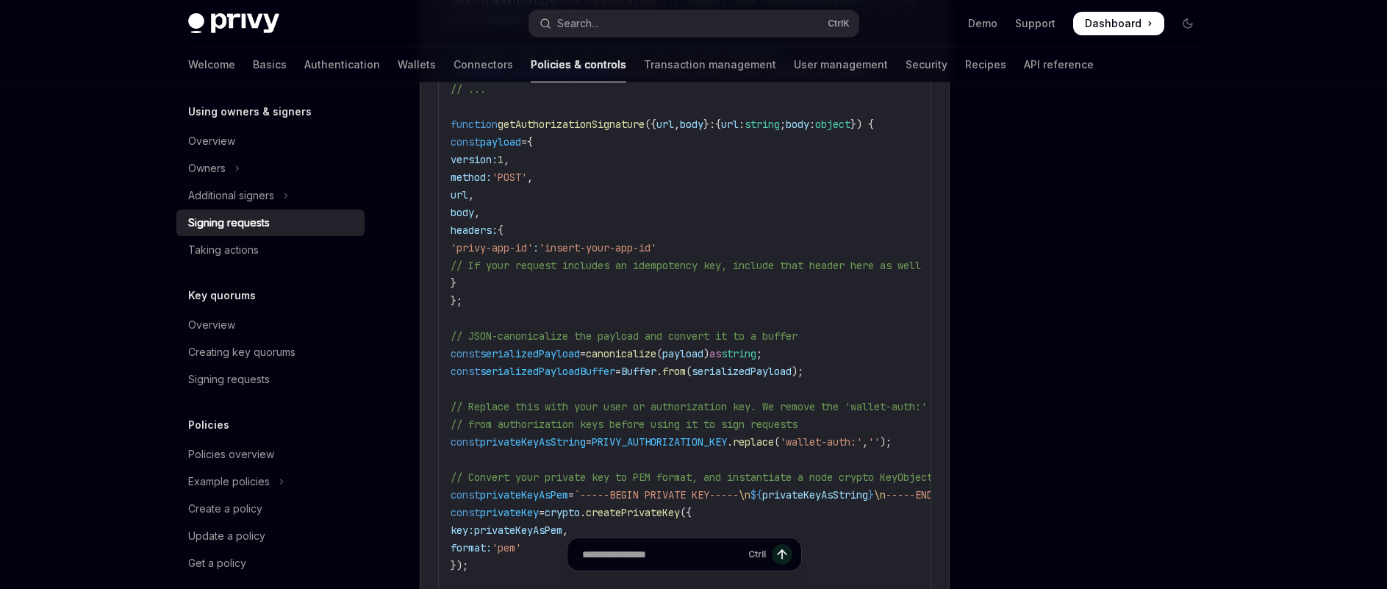
scroll to position [1971, 0]
click at [558, 353] on span "serializedPayload" at bounding box center [530, 355] width 100 height 13
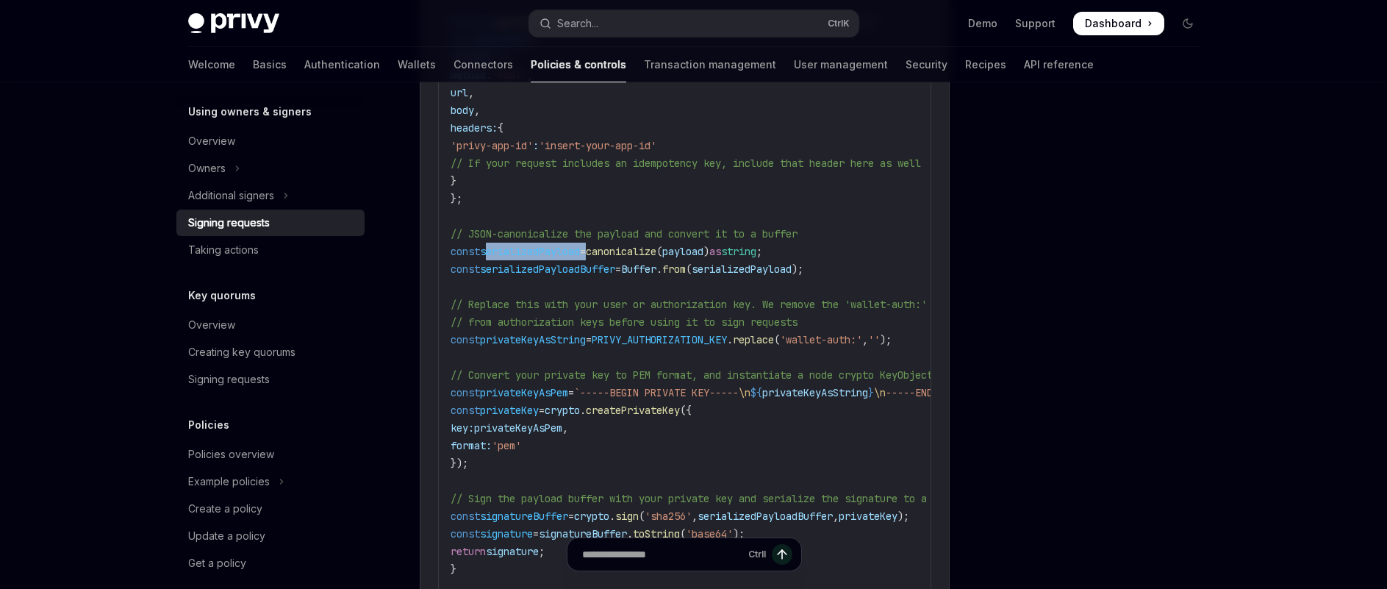
scroll to position [2118, 0]
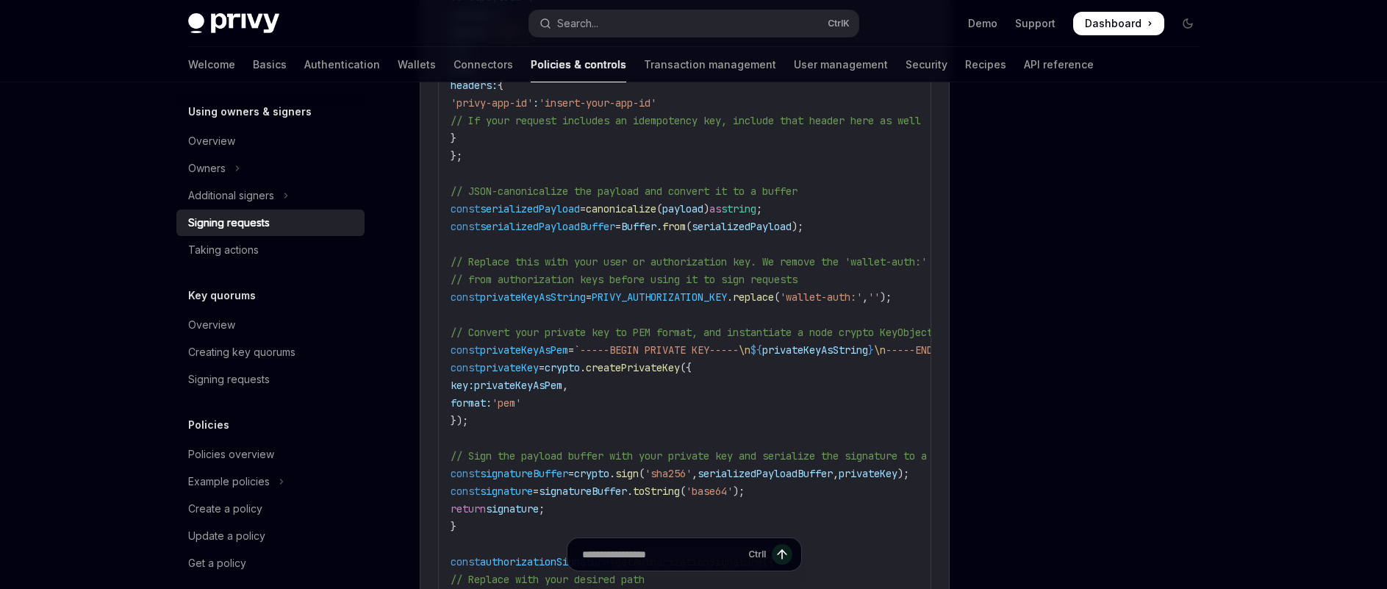
click at [585, 221] on span "serializedPayloadBuffer" at bounding box center [547, 226] width 135 height 13
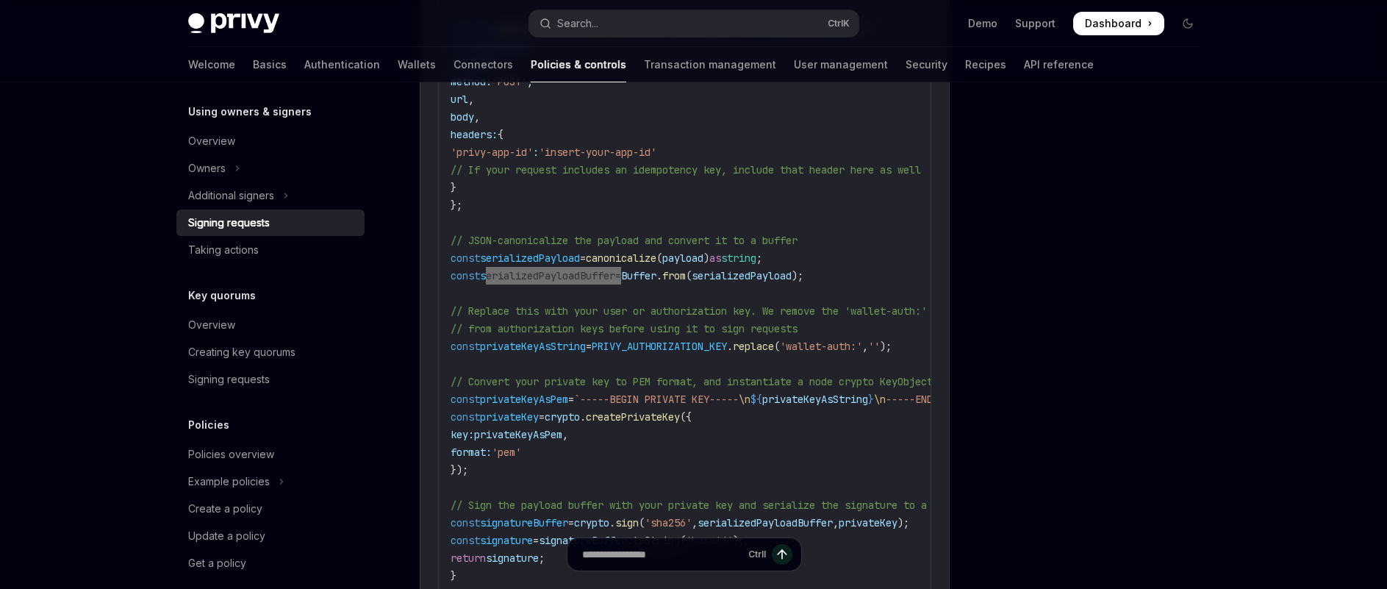
scroll to position [2070, 0]
click at [525, 339] on span "privateKeyAsString" at bounding box center [533, 345] width 106 height 13
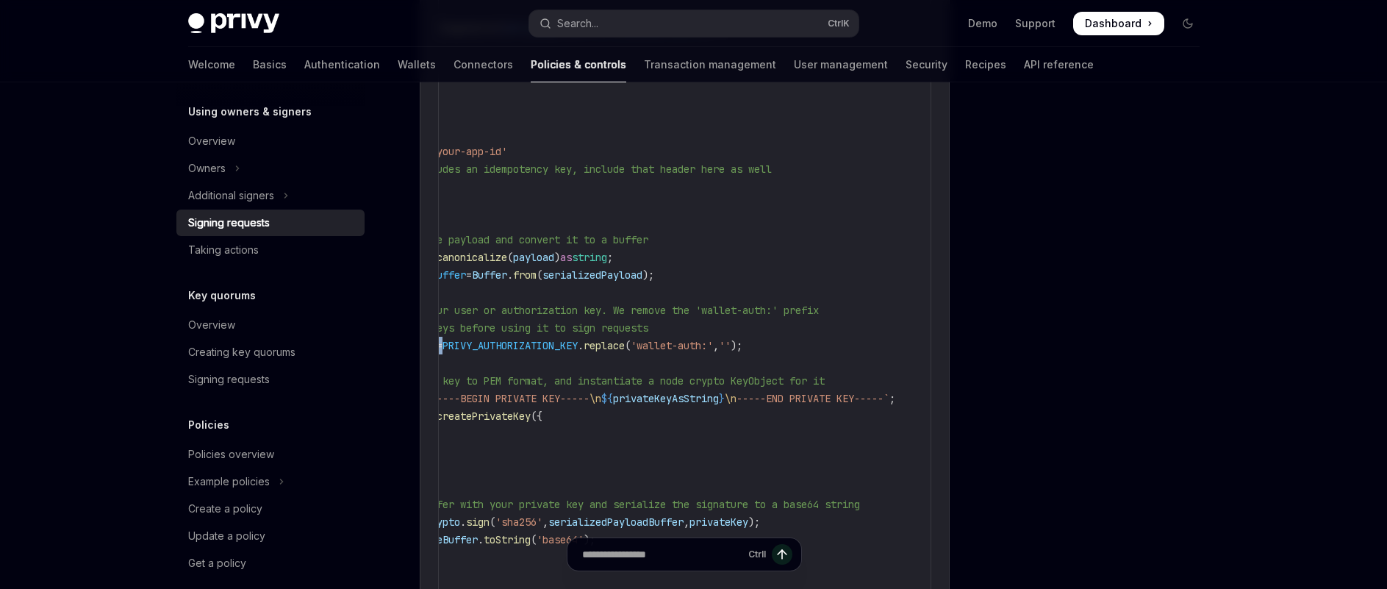
scroll to position [0, 210]
drag, startPoint x: 629, startPoint y: 337, endPoint x: 739, endPoint y: 345, distance: 109.8
click at [739, 345] on code "import canonicalize from 'canonicalize' ; // Support JSON canonicalization impo…" at bounding box center [615, 354] width 629 height 917
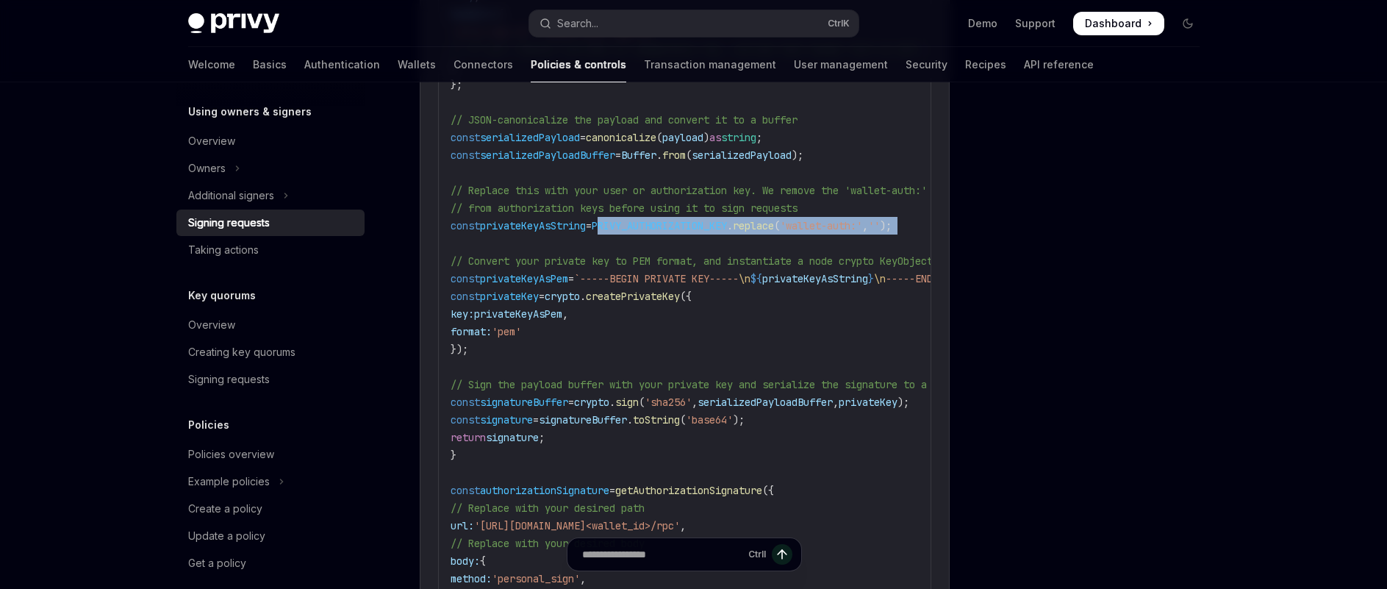
scroll to position [2143, 0]
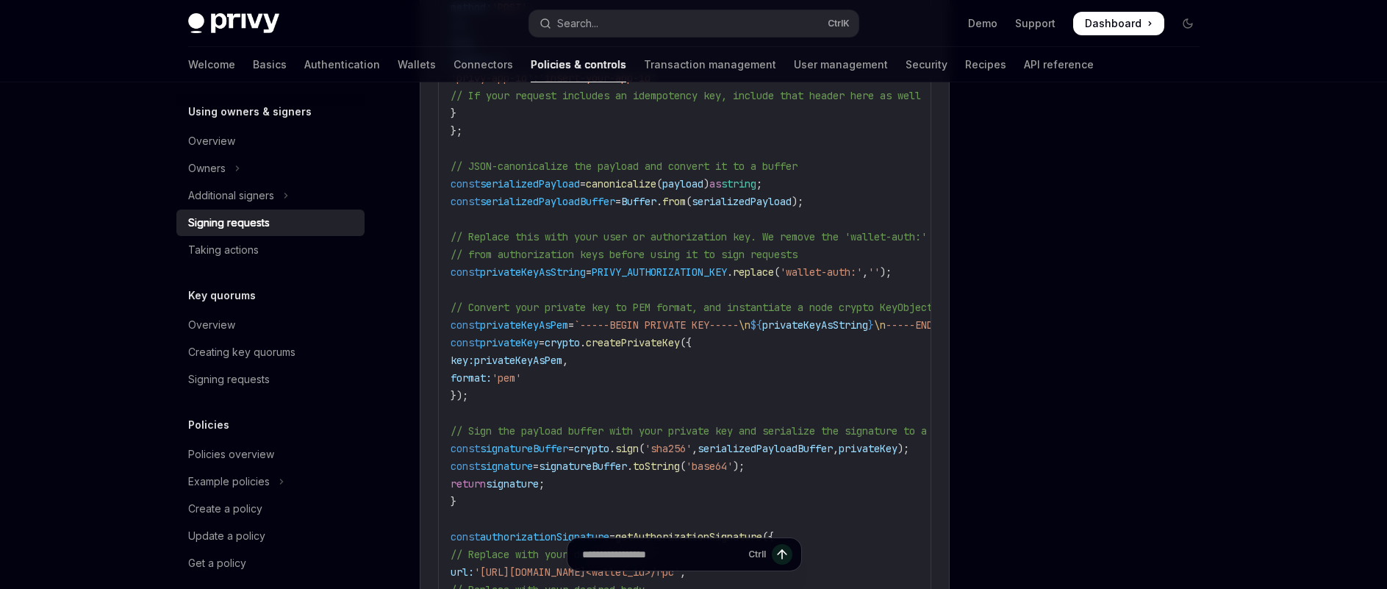
click at [565, 269] on span "privateKeyAsString" at bounding box center [533, 271] width 106 height 13
click at [584, 265] on span "privateKeyAsString" at bounding box center [533, 271] width 106 height 13
click at [539, 336] on span "privateKey" at bounding box center [509, 342] width 59 height 13
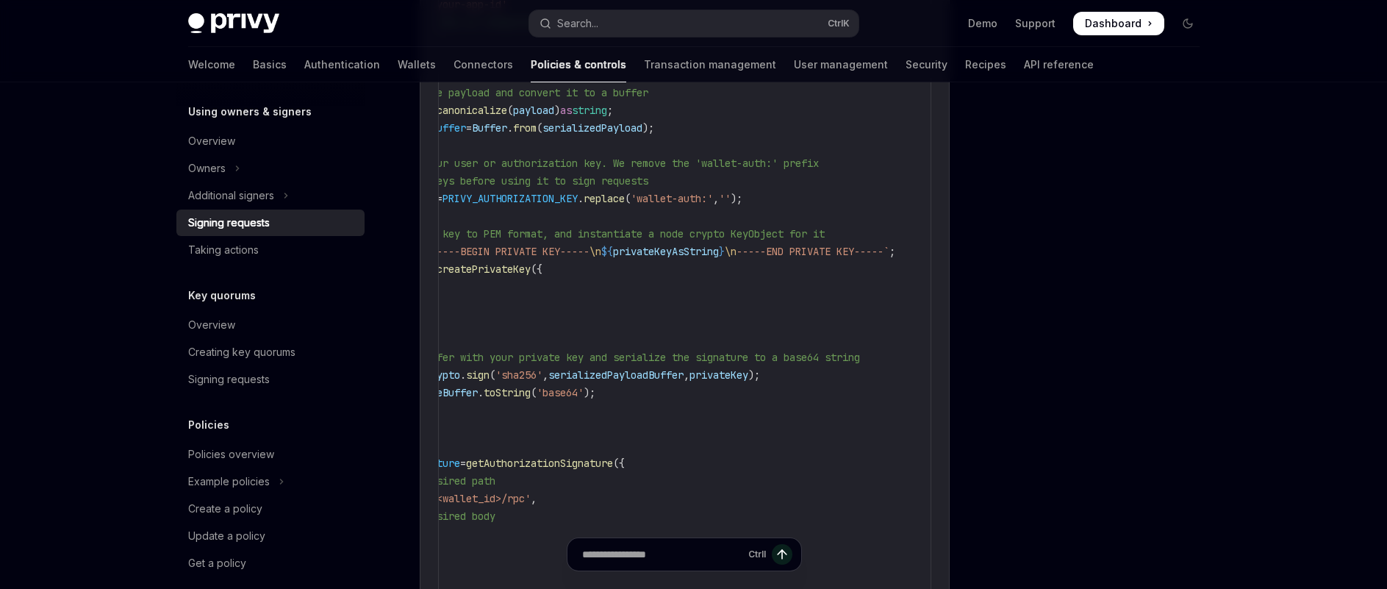
scroll to position [0, 209]
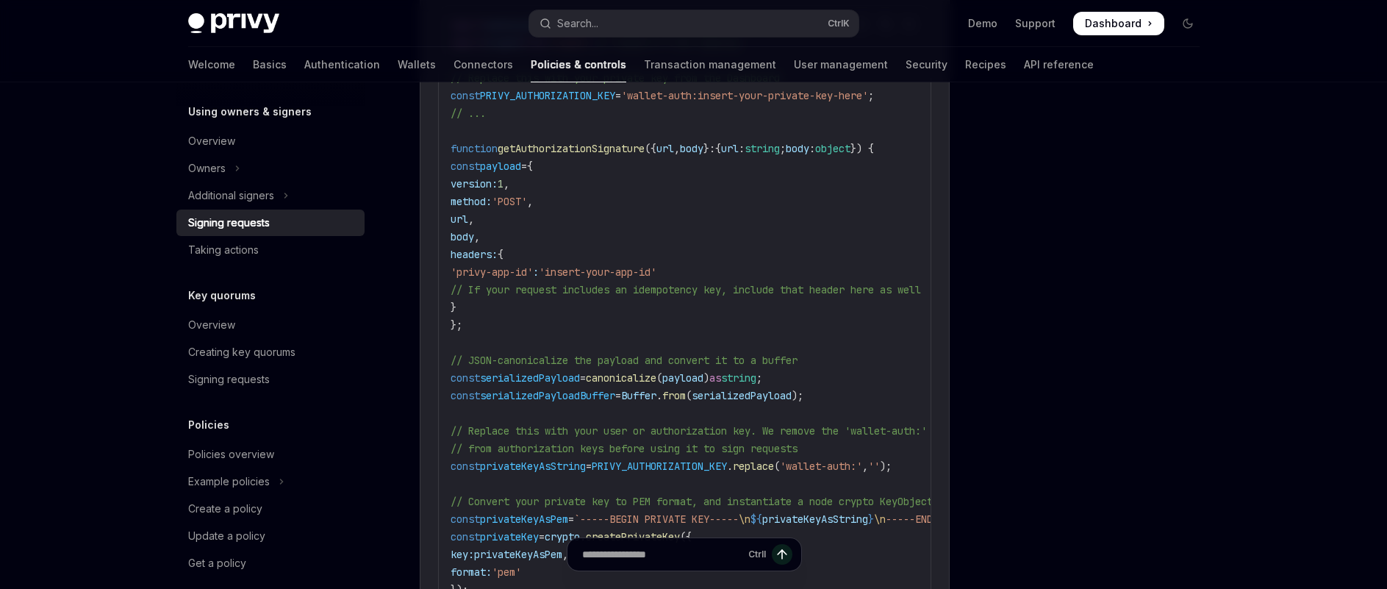
scroll to position [1996, 0]
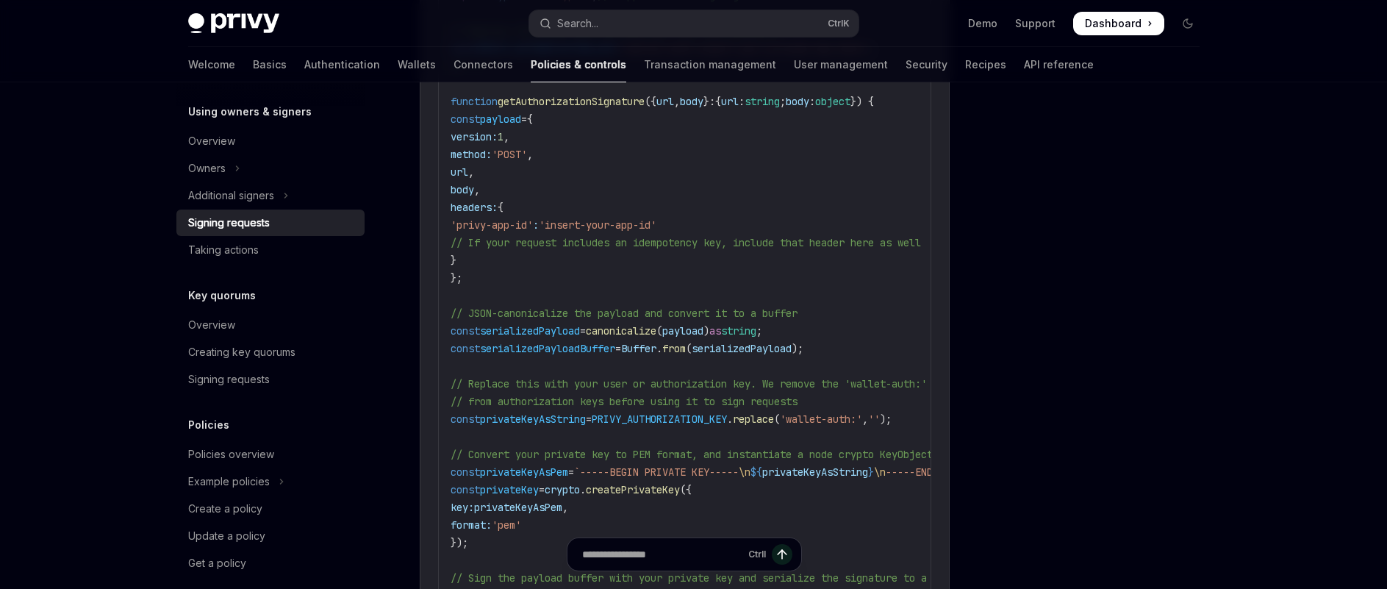
click at [578, 412] on span "privateKeyAsString" at bounding box center [533, 418] width 106 height 13
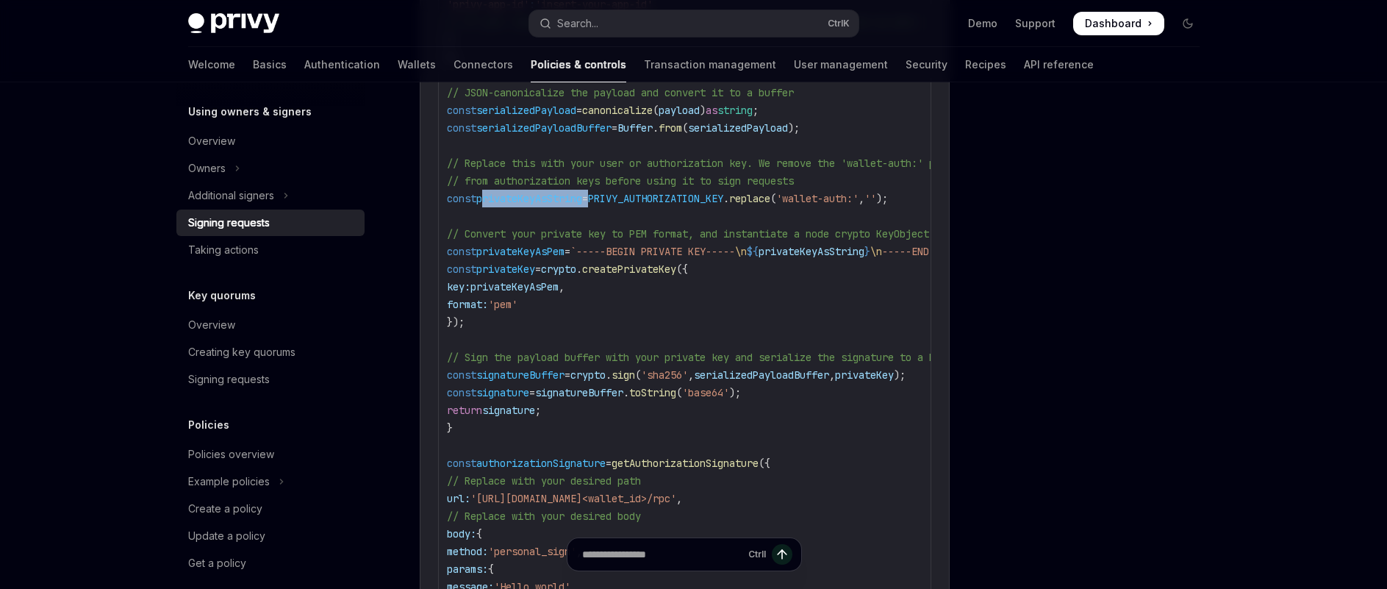
scroll to position [0, 0]
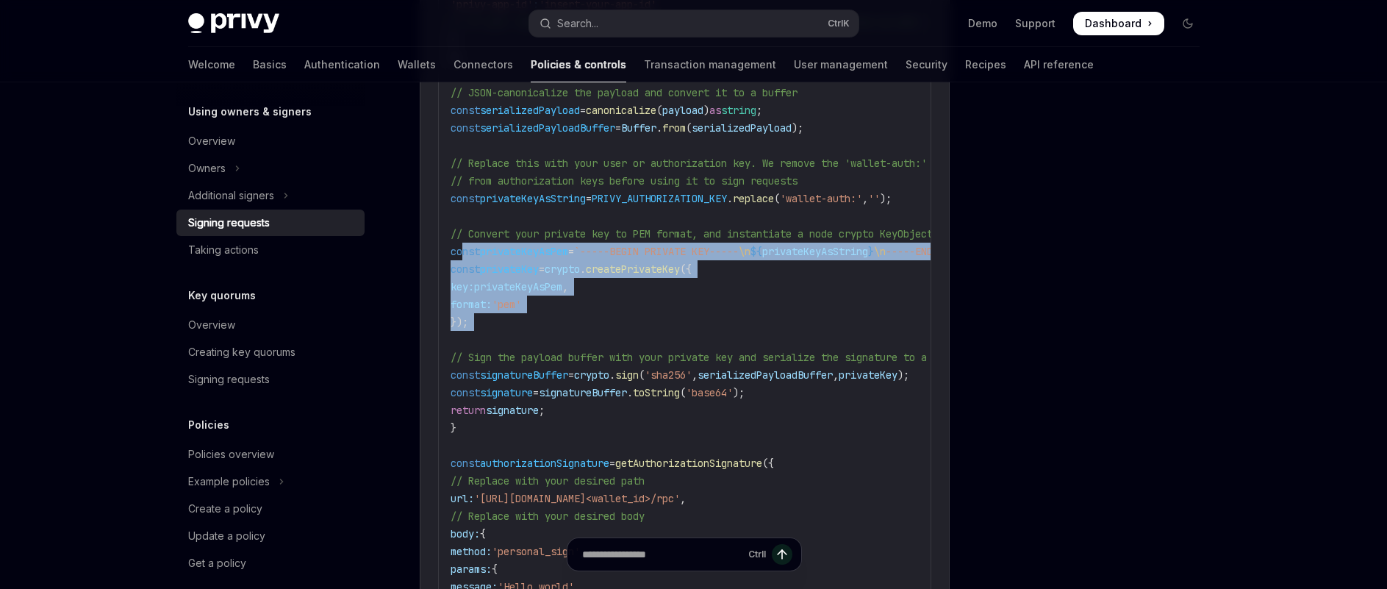
drag, startPoint x: 460, startPoint y: 240, endPoint x: 506, endPoint y: 329, distance: 99.9
click at [506, 329] on code "import canonicalize from 'canonicalize' ; // Support JSON canonicalization impo…" at bounding box center [765, 207] width 629 height 917
copy code "const privateKeyAsPem = `-----BEGIN PRIVATE KEY----- \n ${ privateKeyAsString }…"
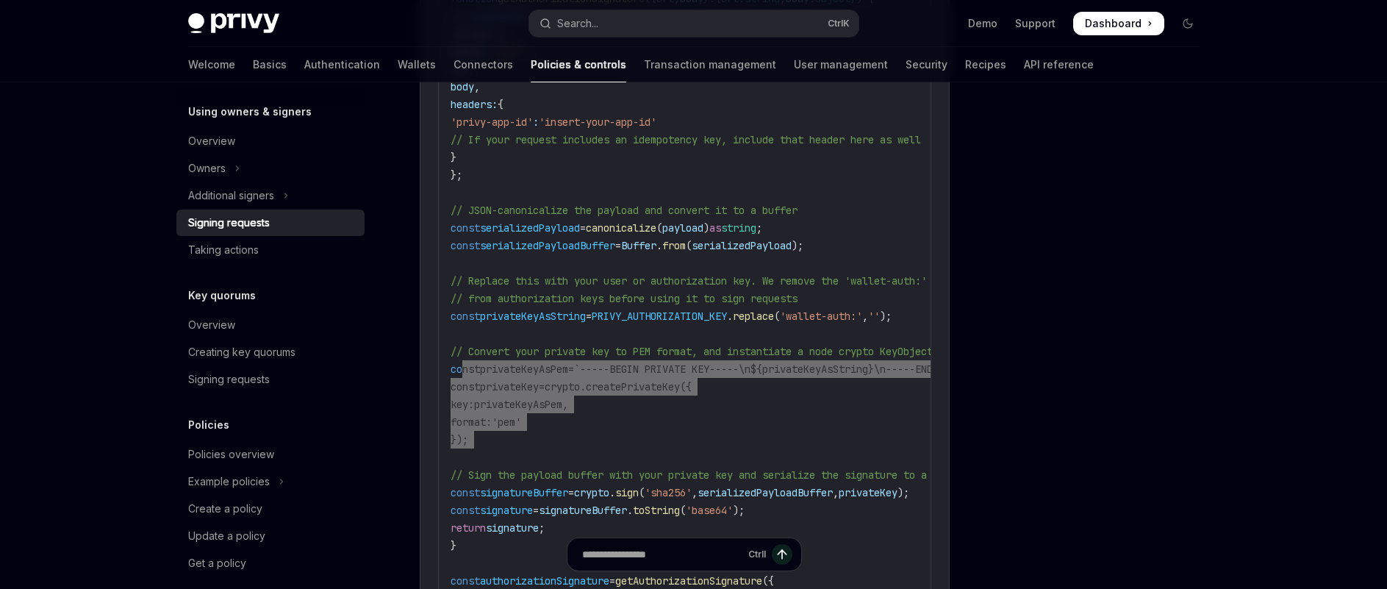
scroll to position [1629, 0]
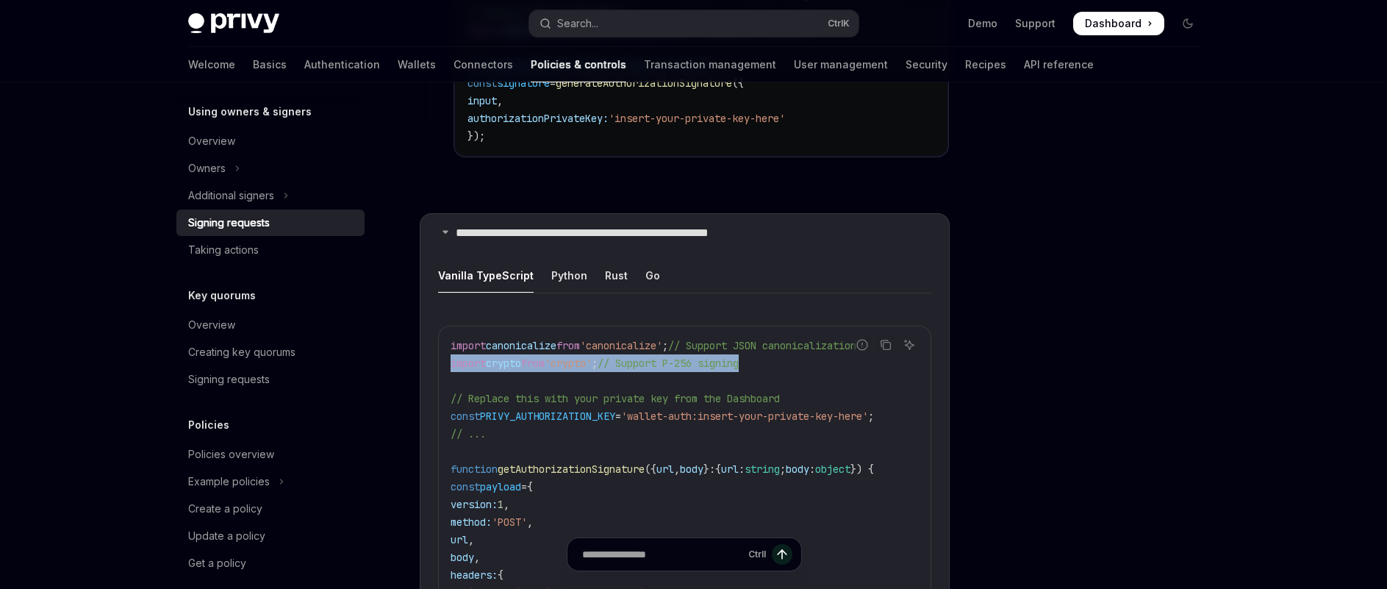
drag, startPoint x: 794, startPoint y: 351, endPoint x: 449, endPoint y: 351, distance: 344.7
copy span "import crypto from 'crypto' ; // Support P-256 signing"
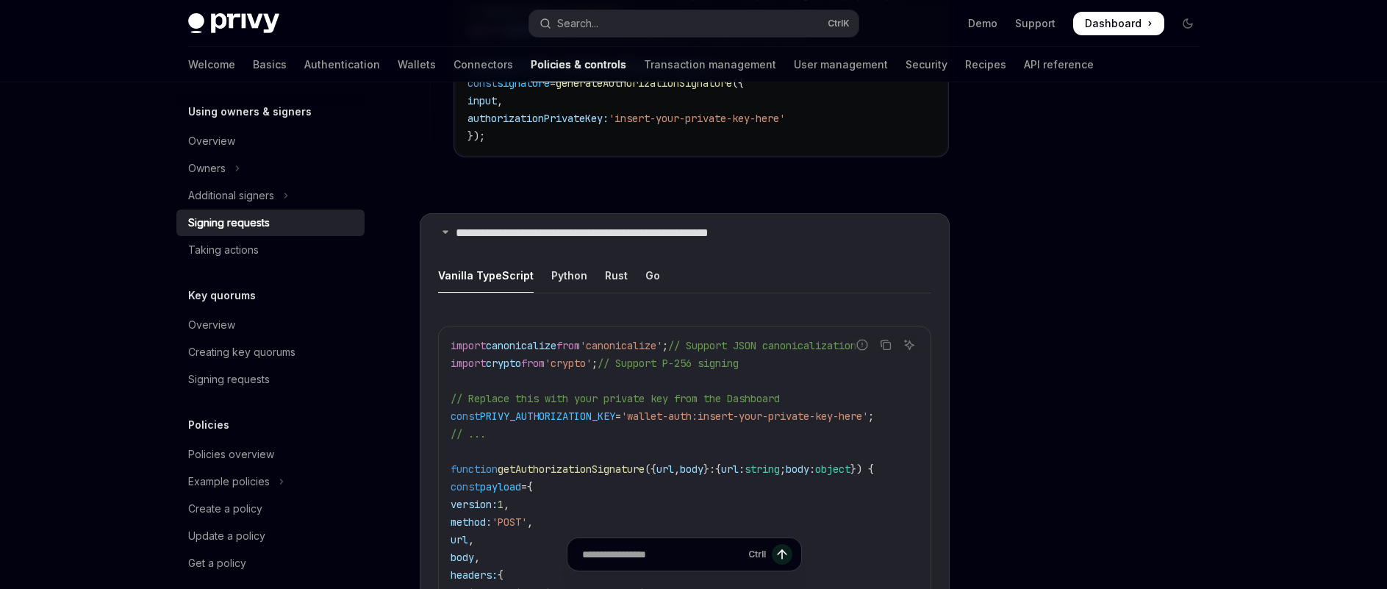
click at [875, 537] on div "Ctrl I" at bounding box center [685, 561] width 530 height 54
click at [605, 259] on div "Rust" at bounding box center [616, 275] width 23 height 35
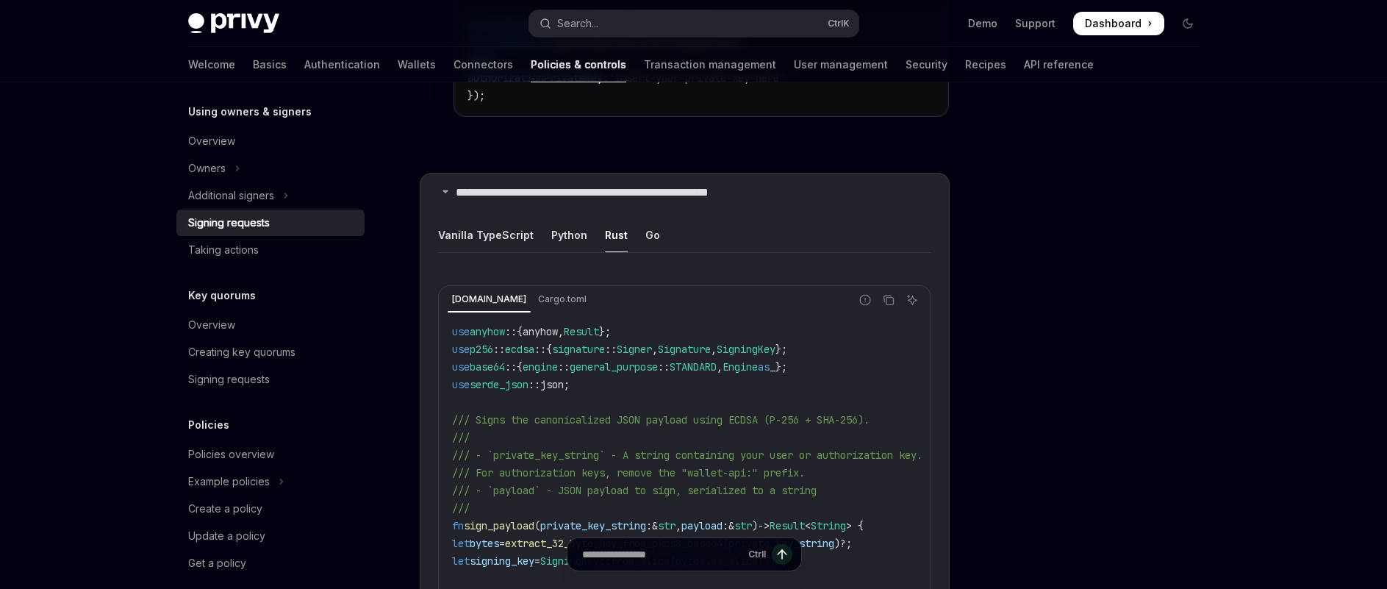
scroll to position [1776, 0]
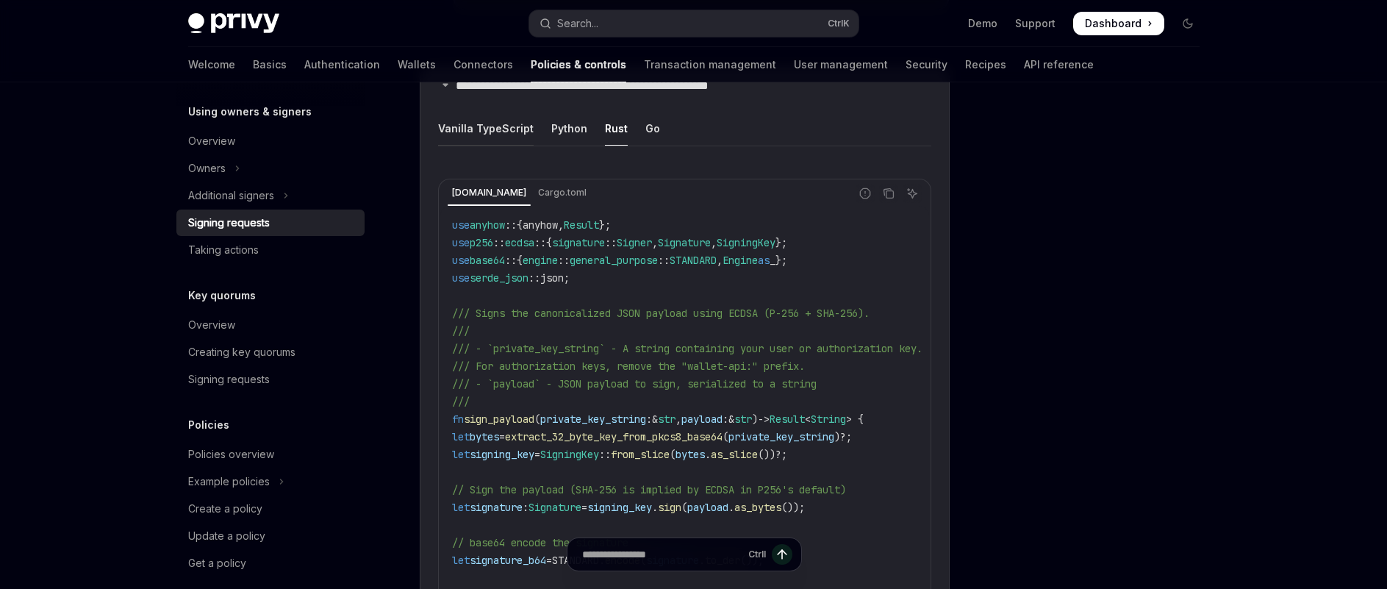
click at [470, 122] on div "Vanilla TypeScript" at bounding box center [486, 128] width 96 height 35
type textarea "*"
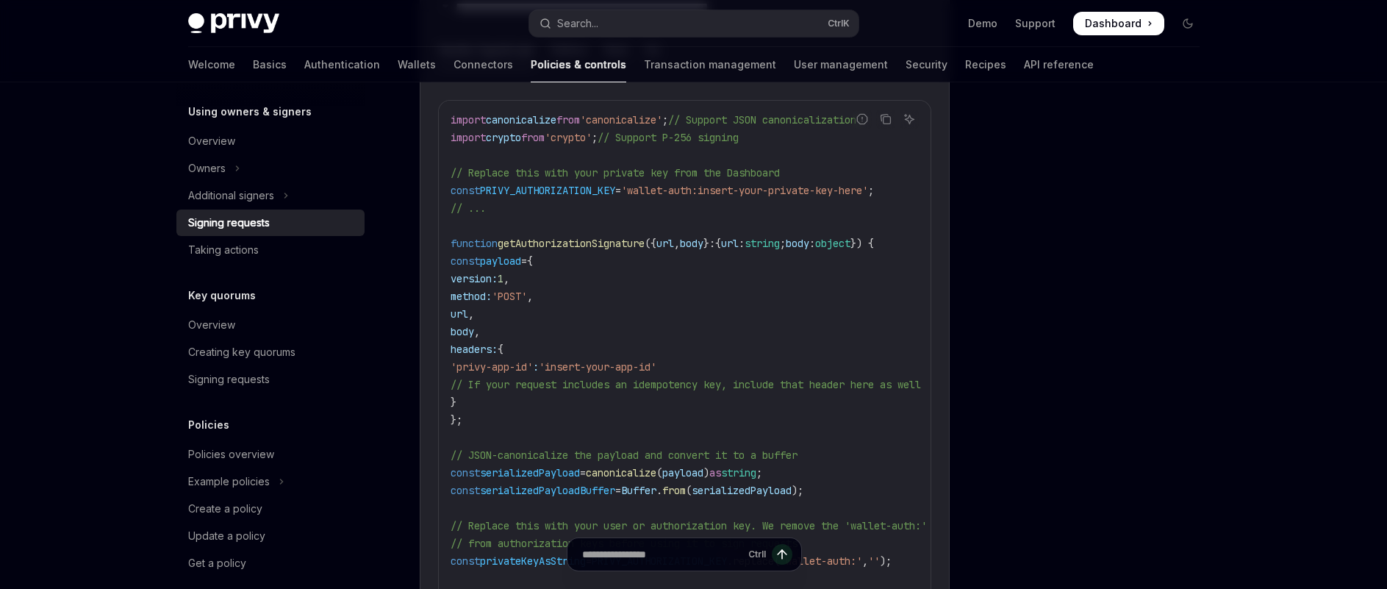
scroll to position [1849, 0]
drag, startPoint x: 489, startPoint y: 188, endPoint x: 627, endPoint y: 186, distance: 138.2
click at [615, 189] on span "PRIVY_AUTHORIZATION_KEY" at bounding box center [547, 195] width 135 height 13
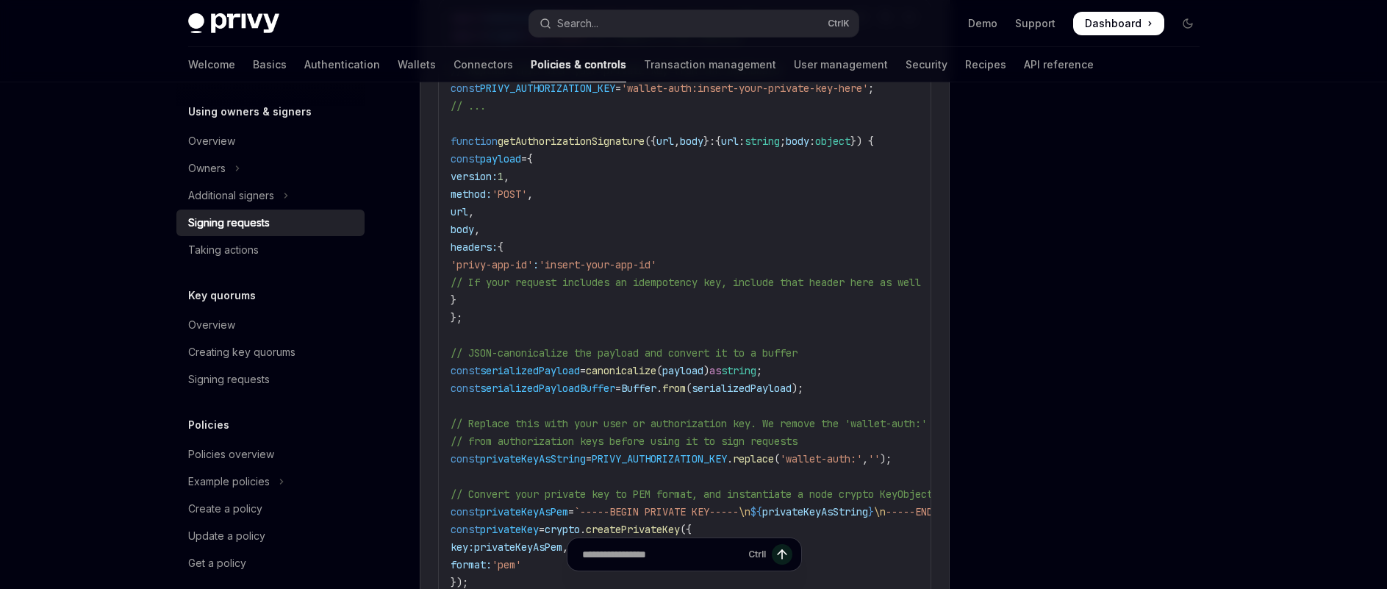
scroll to position [1996, 0]
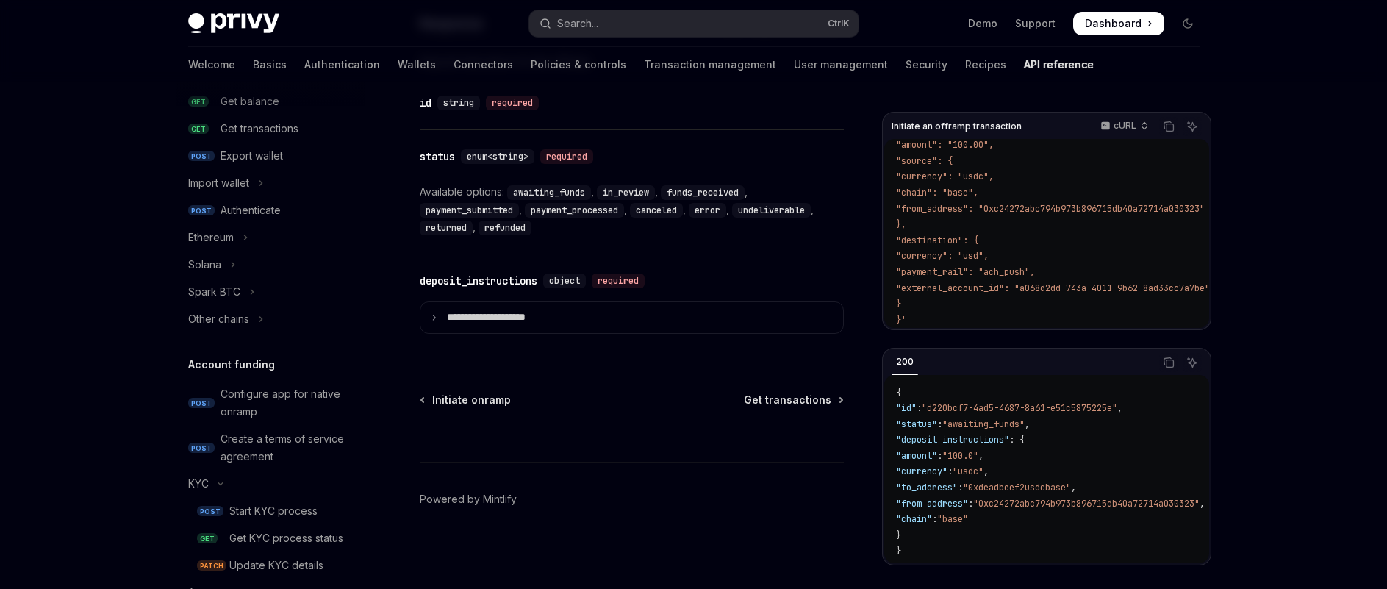
scroll to position [234, 0]
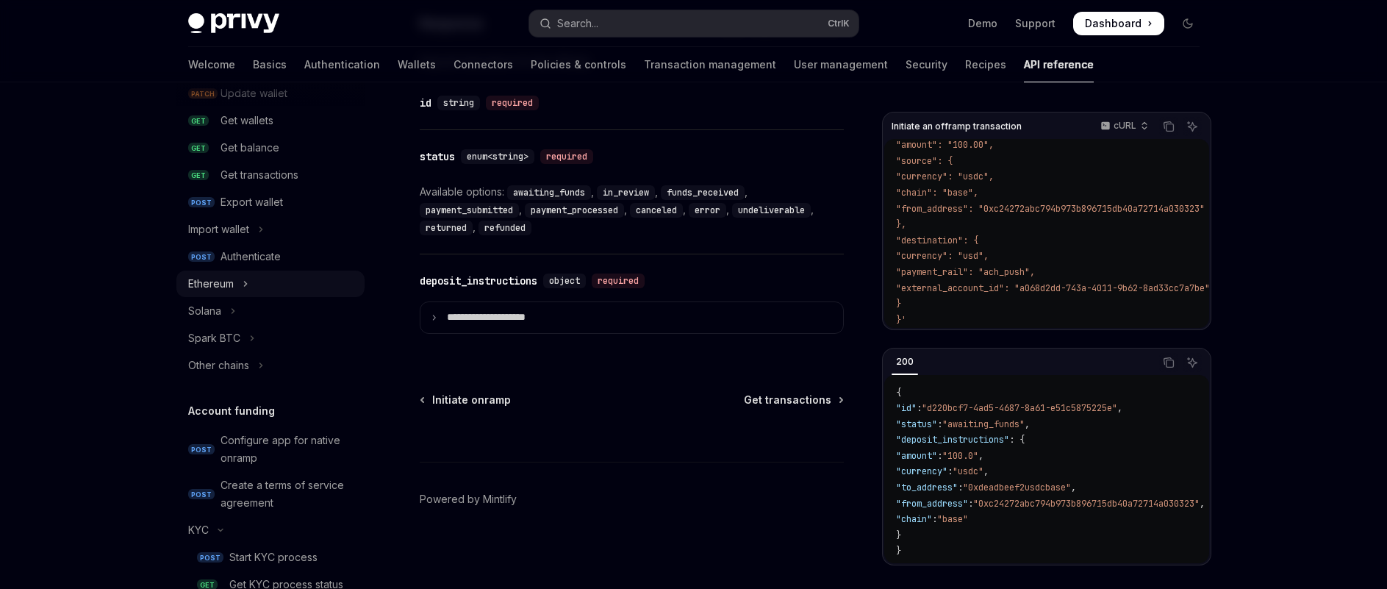
click at [243, 276] on icon "Toggle Ethereum section" at bounding box center [246, 284] width 6 height 18
type textarea "*"
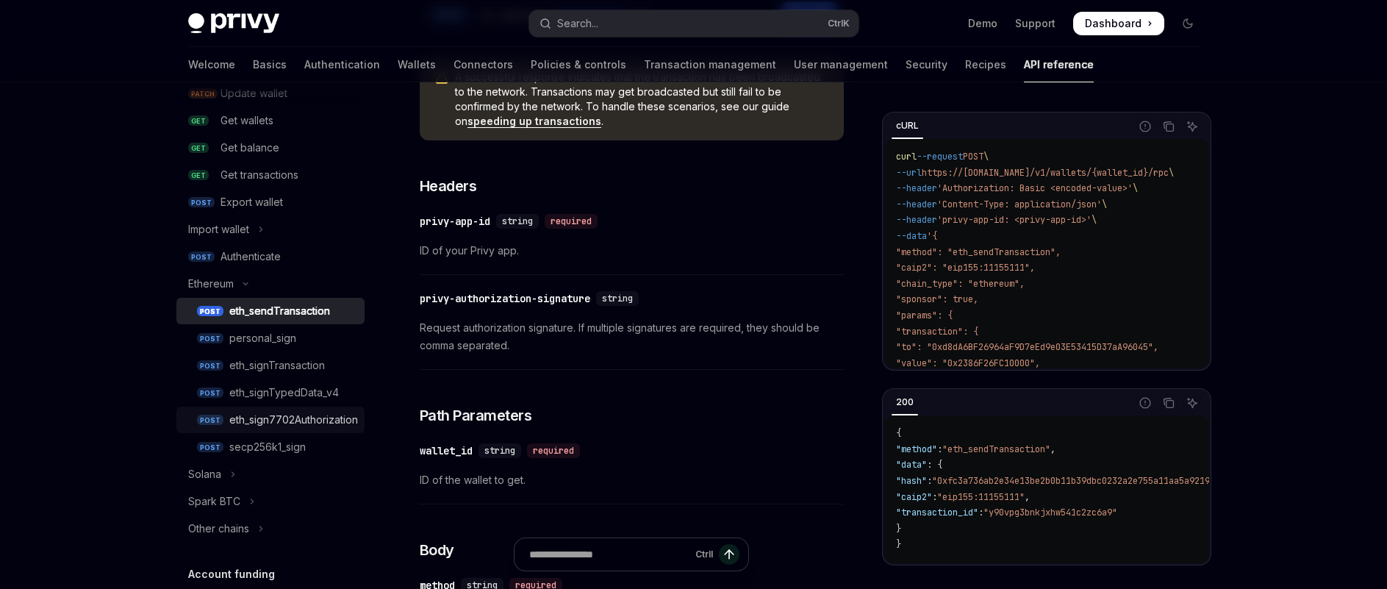
scroll to position [221, 0]
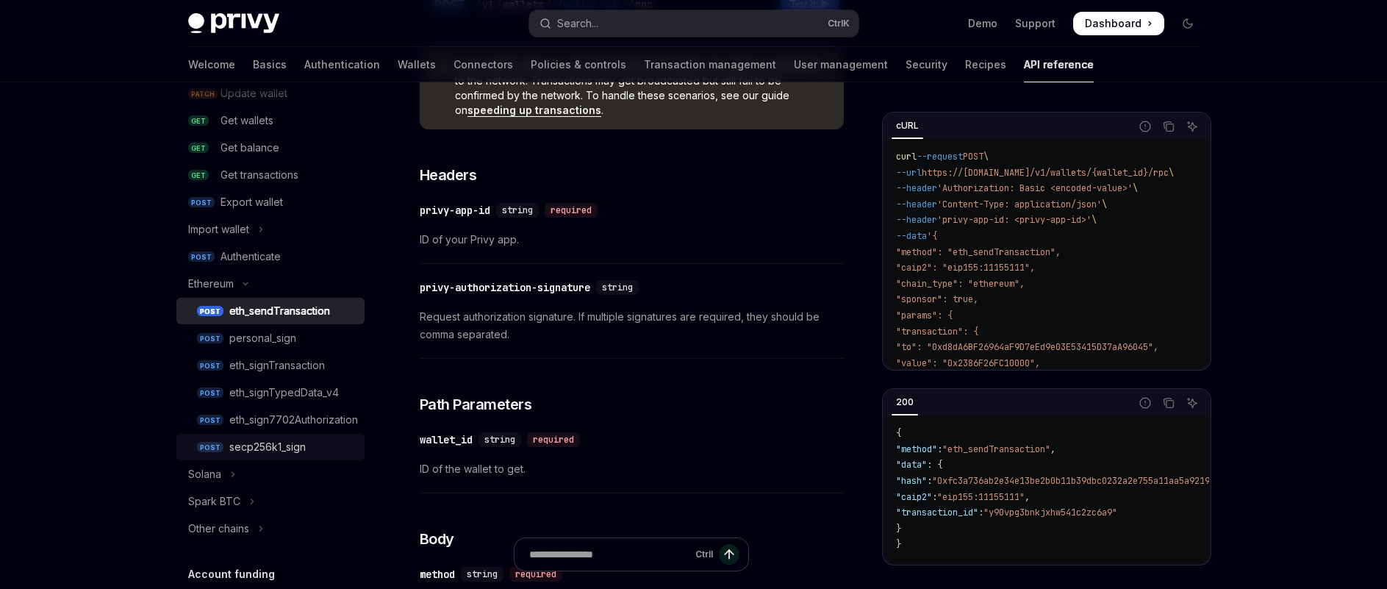
click at [256, 450] on div "secp256k1_sign" at bounding box center [267, 447] width 76 height 18
